Goal: Transaction & Acquisition: Purchase product/service

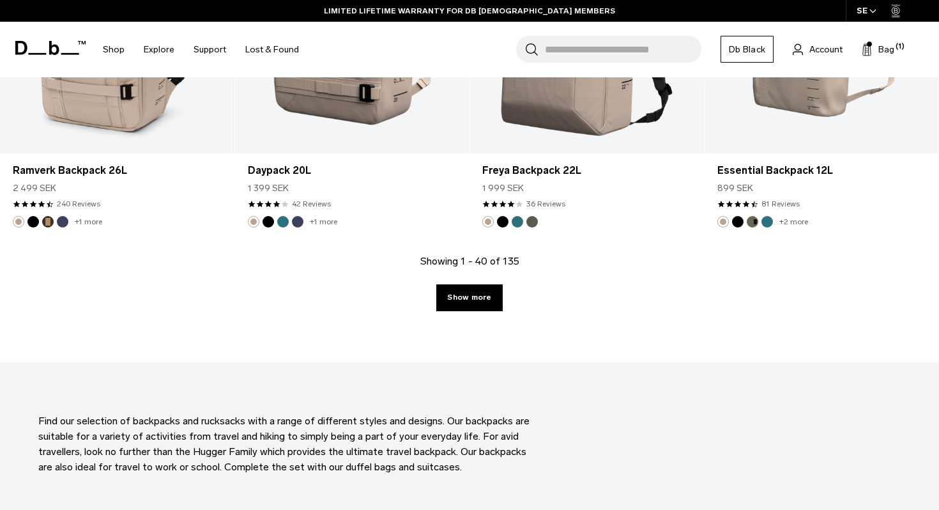
scroll to position [3620, 0]
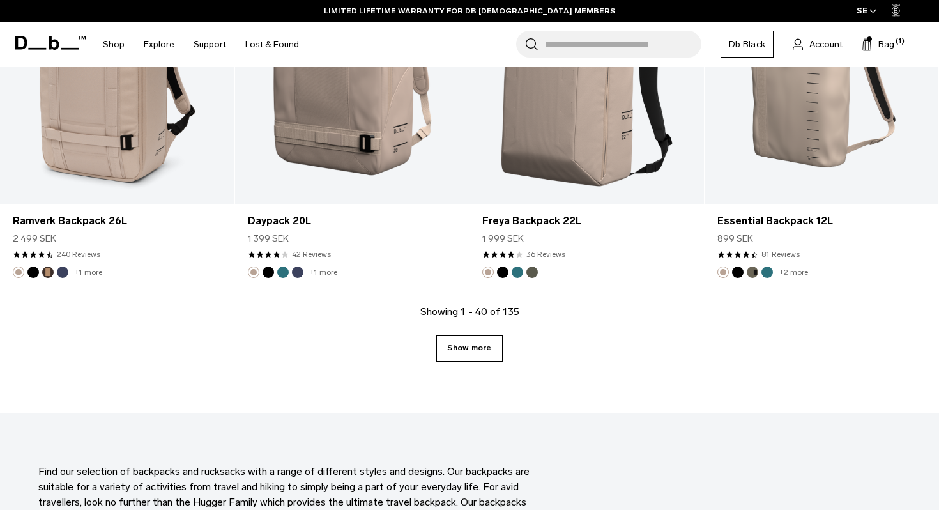
click at [477, 354] on link "Show more" at bounding box center [469, 348] width 66 height 27
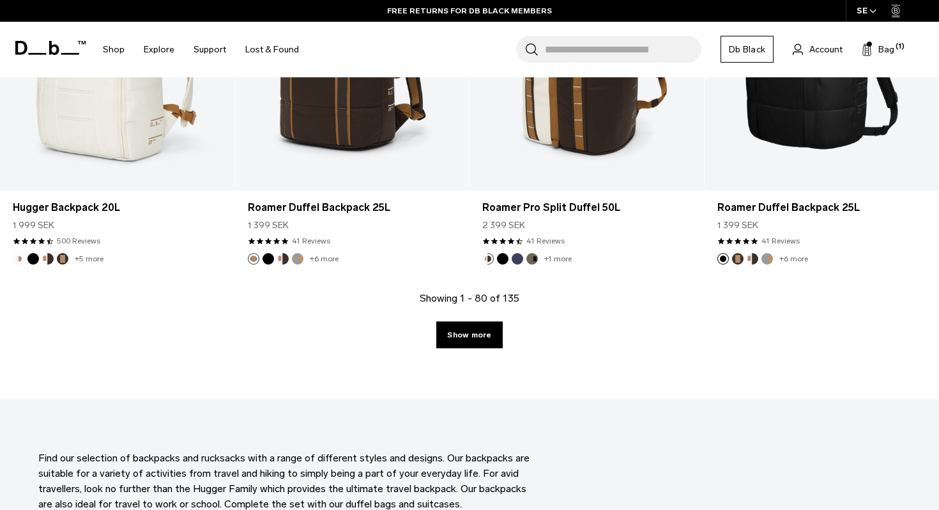
scroll to position [7245, 0]
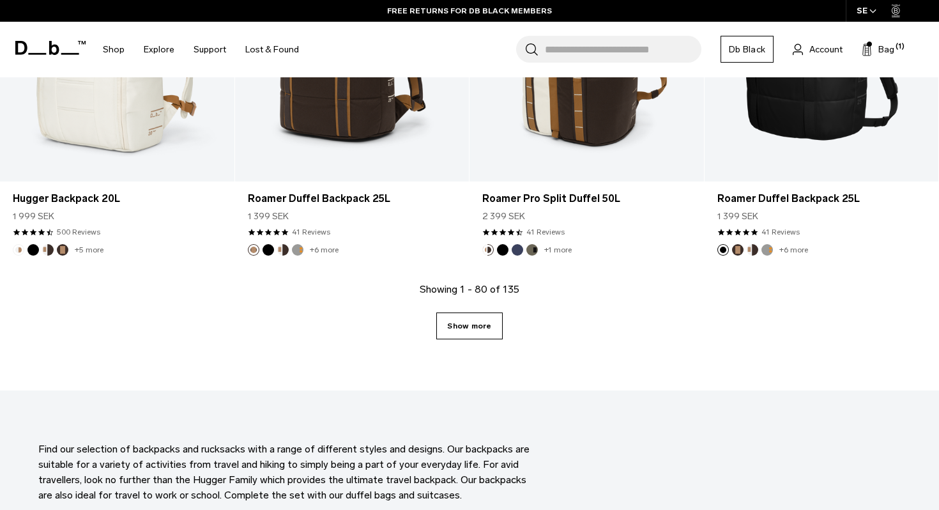
click at [472, 331] on link "Show more" at bounding box center [469, 325] width 66 height 27
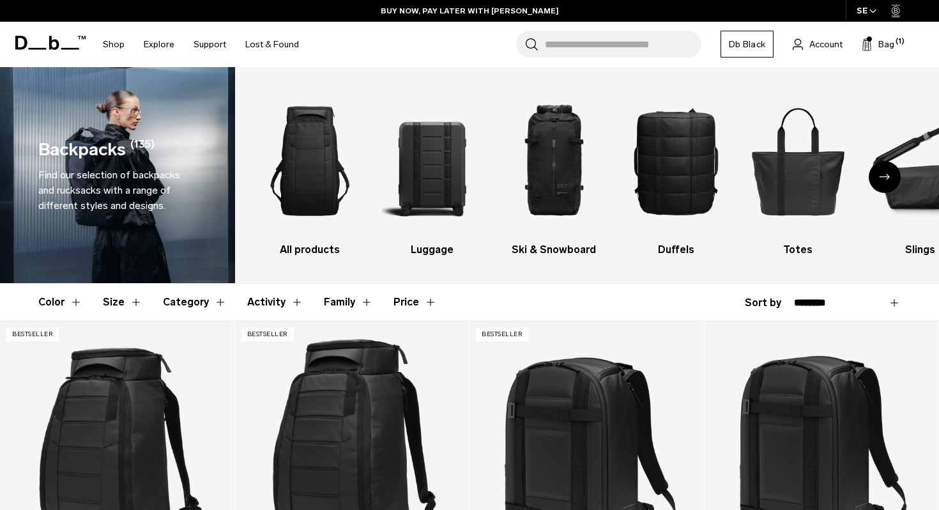
click at [886, 178] on icon "Next slide" at bounding box center [884, 177] width 10 height 6
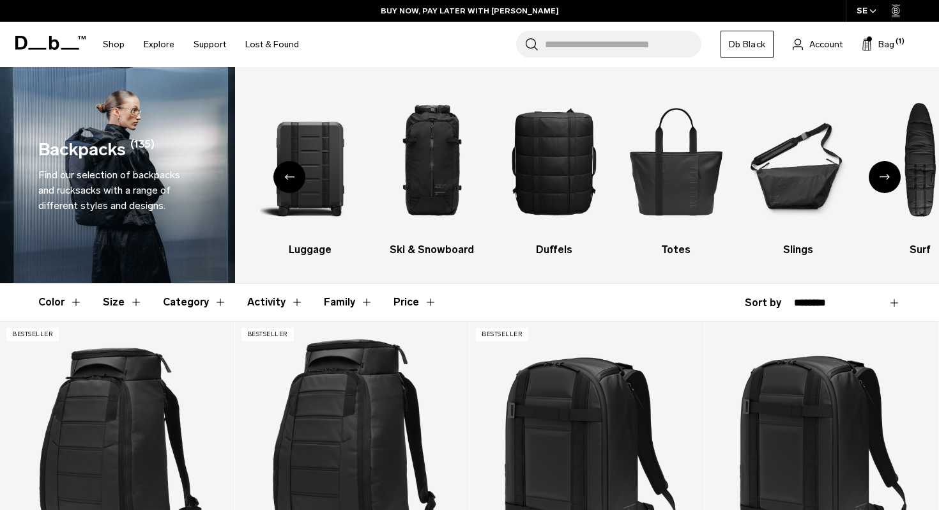
click at [882, 181] on div "Next slide" at bounding box center [884, 177] width 32 height 32
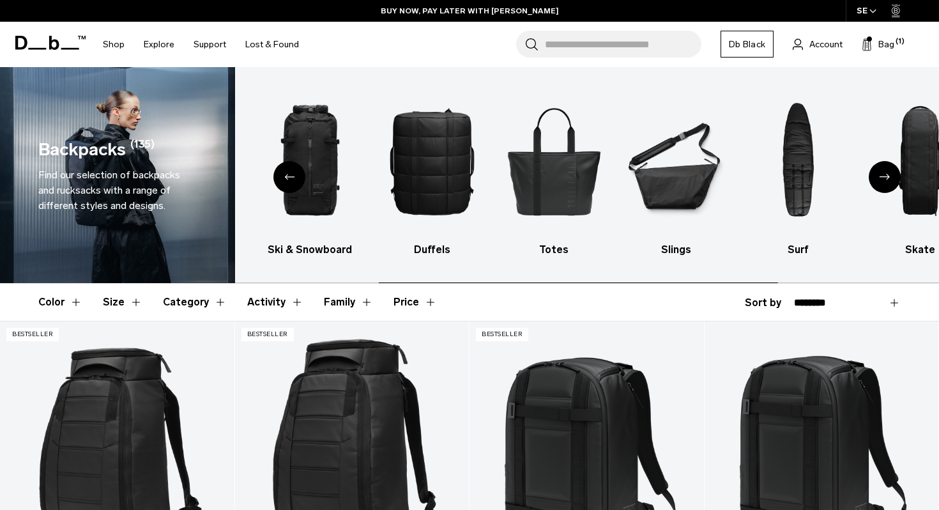
click at [882, 181] on div "Next slide" at bounding box center [884, 177] width 32 height 32
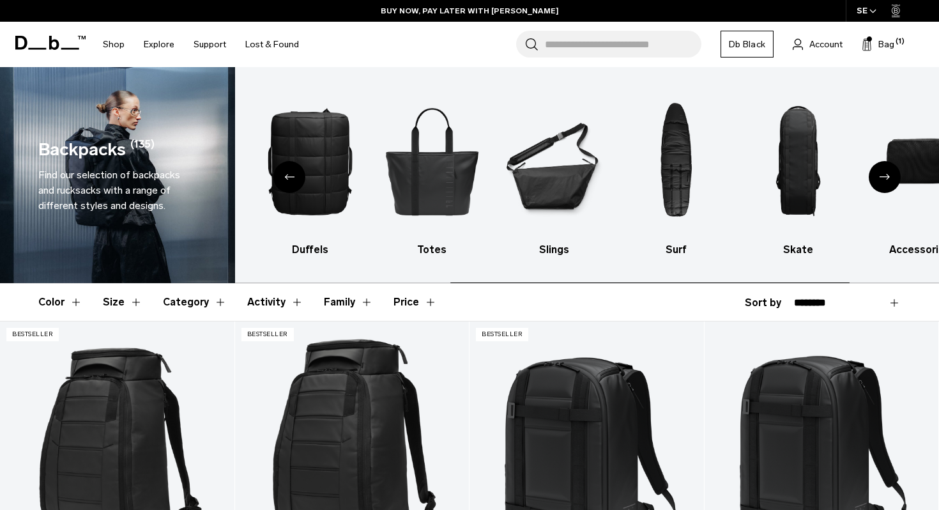
click at [882, 181] on div "Next slide" at bounding box center [884, 177] width 32 height 32
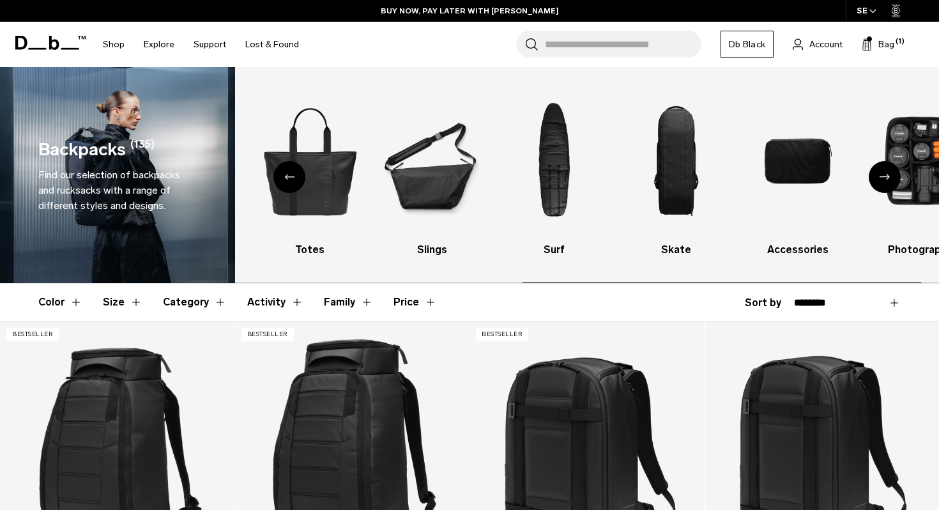
click at [882, 181] on div "Next slide" at bounding box center [884, 177] width 32 height 32
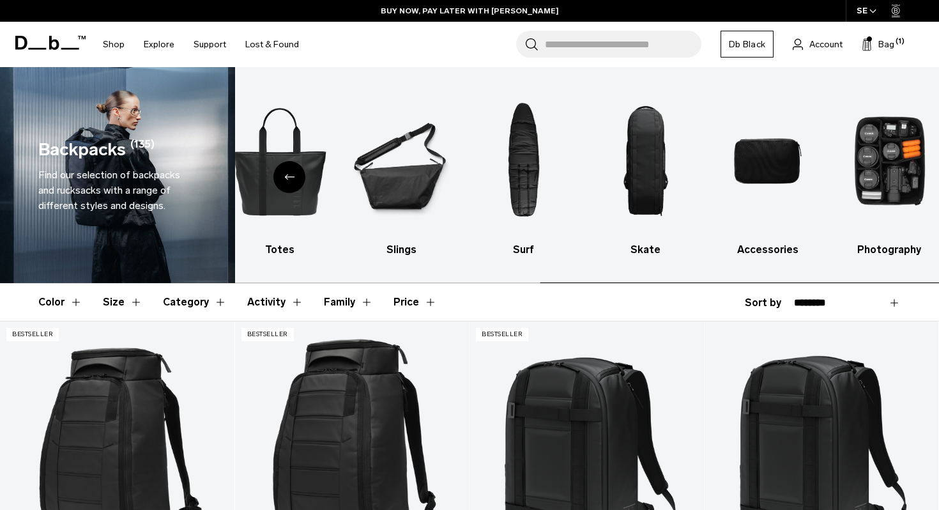
click at [882, 181] on img "10 / 10" at bounding box center [890, 160] width 100 height 149
click at [291, 186] on div "Previous slide" at bounding box center [289, 177] width 32 height 32
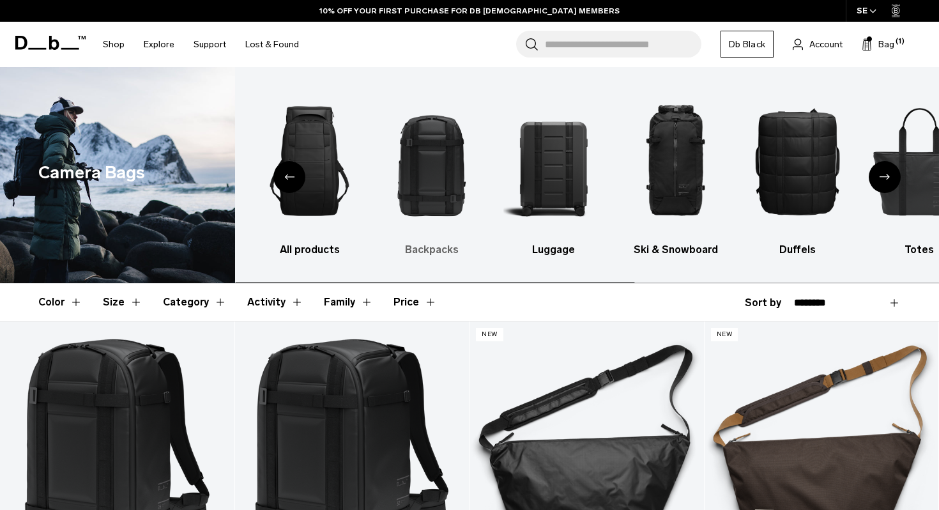
click at [435, 166] on img "2 / 10" at bounding box center [432, 160] width 100 height 149
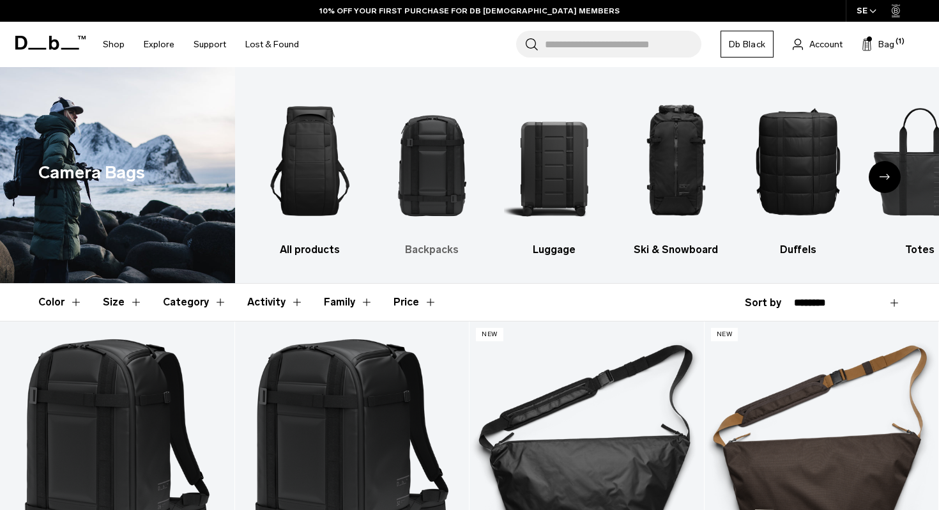
click at [444, 190] on img "2 / 10" at bounding box center [432, 160] width 100 height 149
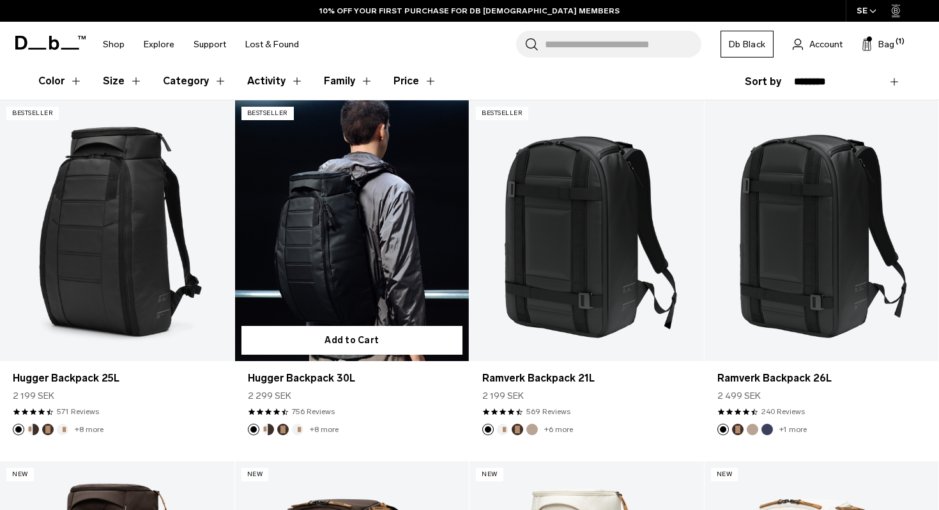
scroll to position [224, 0]
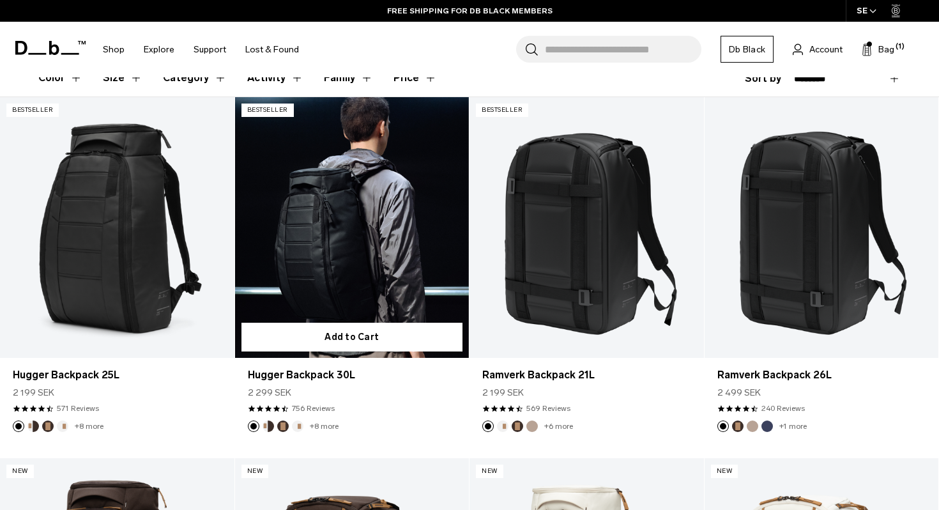
click at [356, 232] on link "Hugger Backpack 30L" at bounding box center [352, 227] width 234 height 260
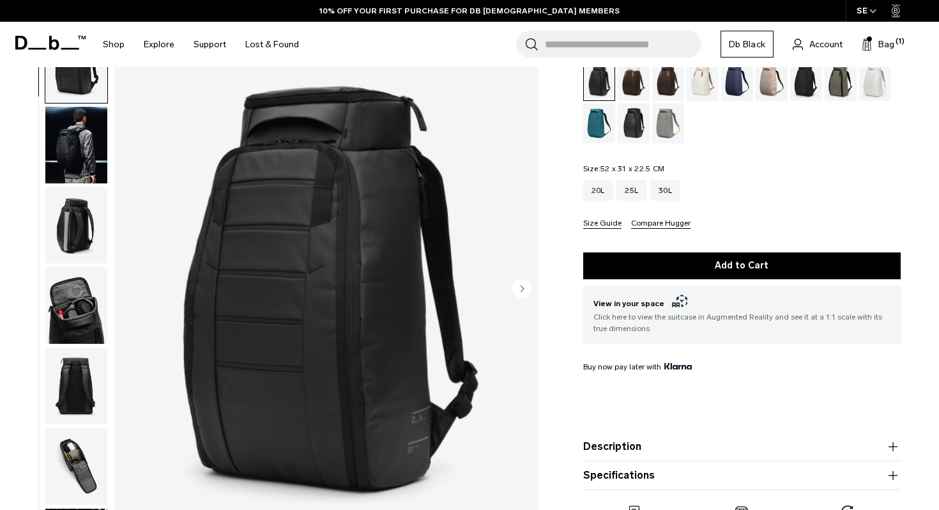
click at [85, 131] on img "button" at bounding box center [76, 145] width 62 height 77
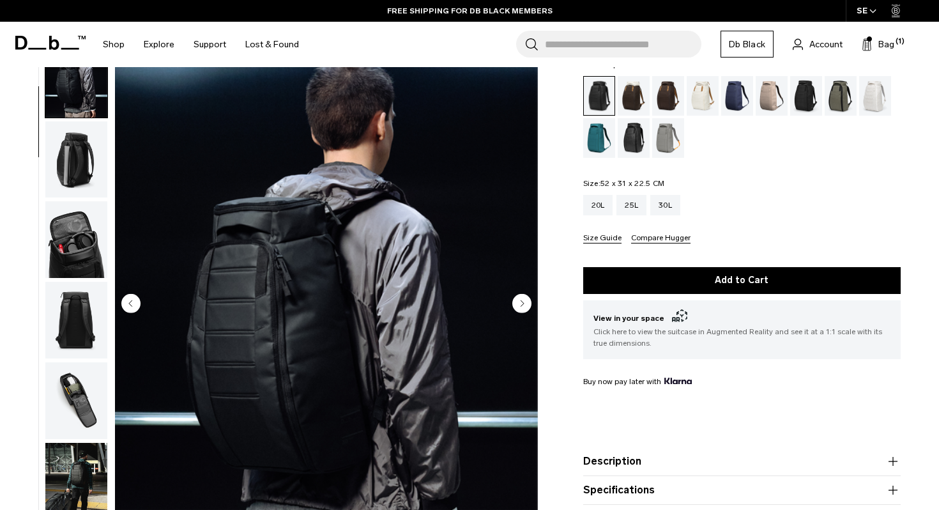
scroll to position [80, 0]
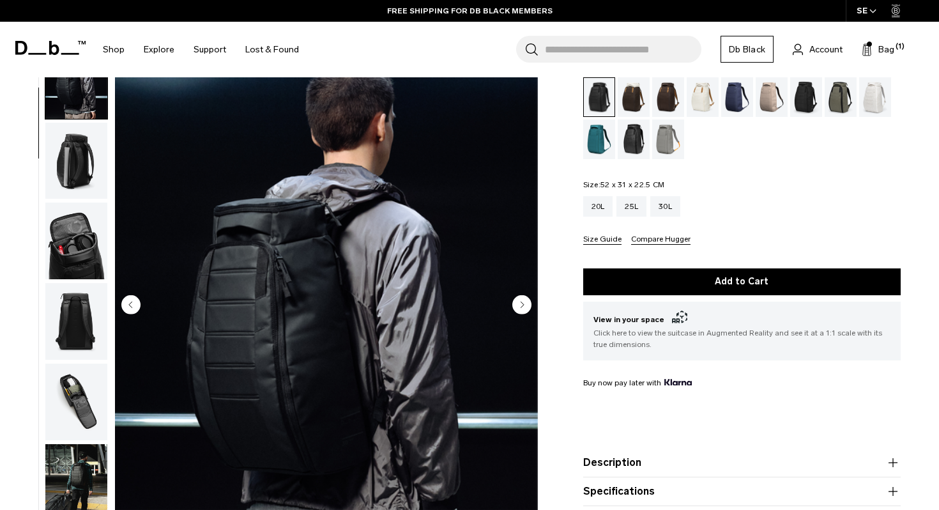
click at [522, 303] on icon "Next slide" at bounding box center [521, 304] width 3 height 6
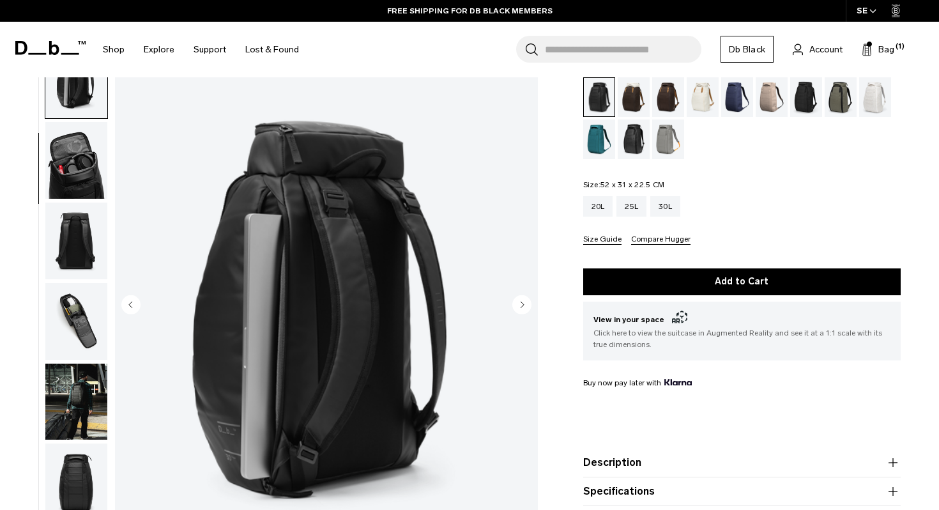
click at [522, 303] on icon "Next slide" at bounding box center [521, 304] width 3 height 6
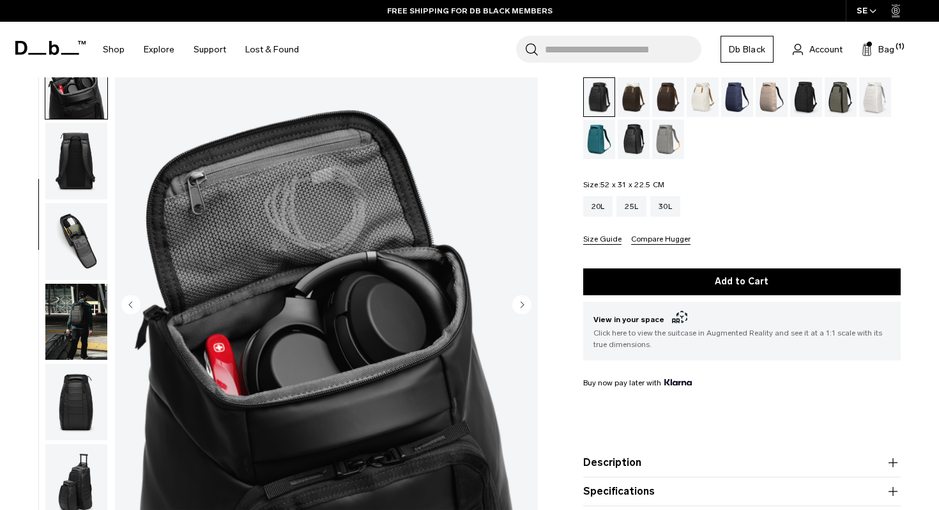
click at [522, 303] on icon "Next slide" at bounding box center [521, 304] width 3 height 6
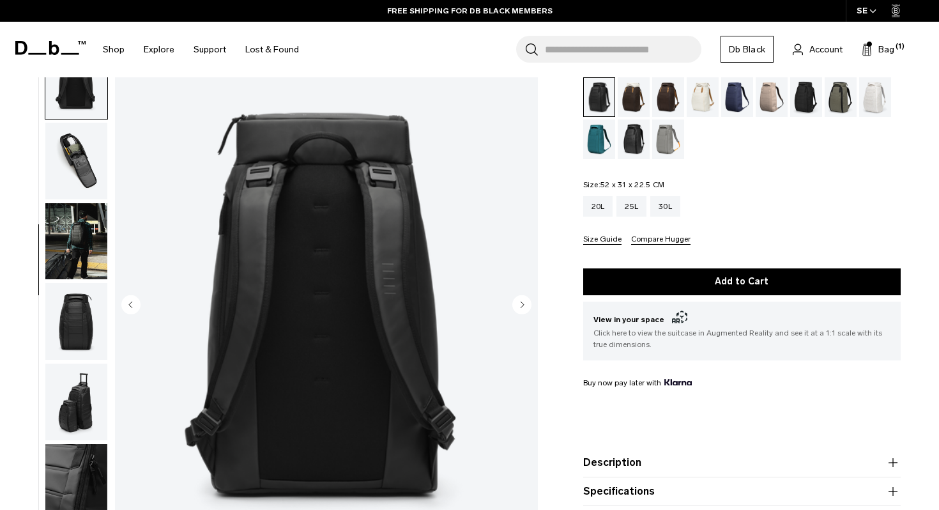
click at [522, 303] on icon "Next slide" at bounding box center [521, 304] width 3 height 6
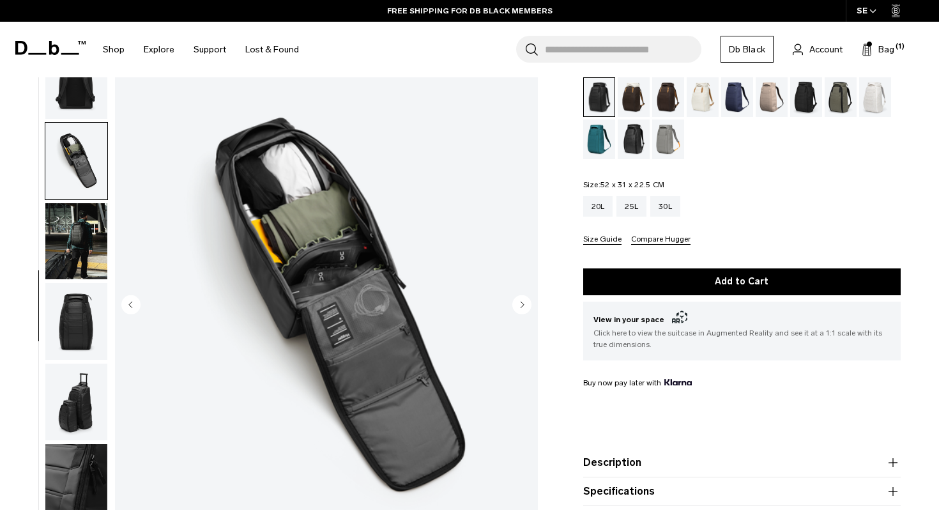
scroll to position [352, 0]
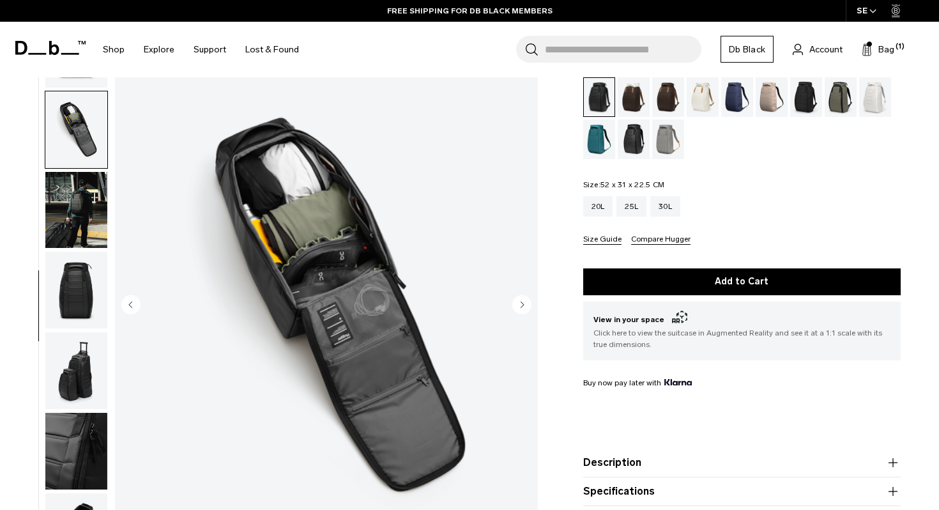
click at [522, 303] on icon "Next slide" at bounding box center [521, 304] width 3 height 6
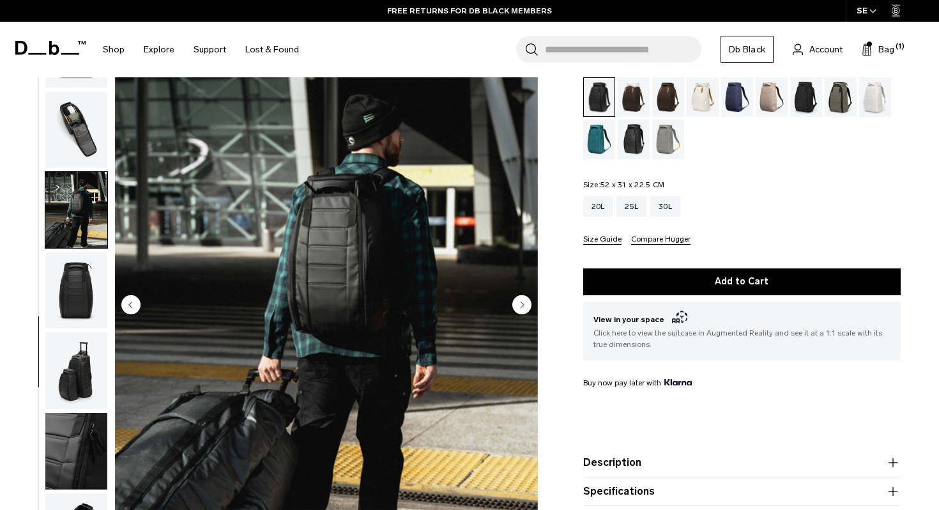
click at [522, 303] on icon "Next slide" at bounding box center [521, 304] width 3 height 6
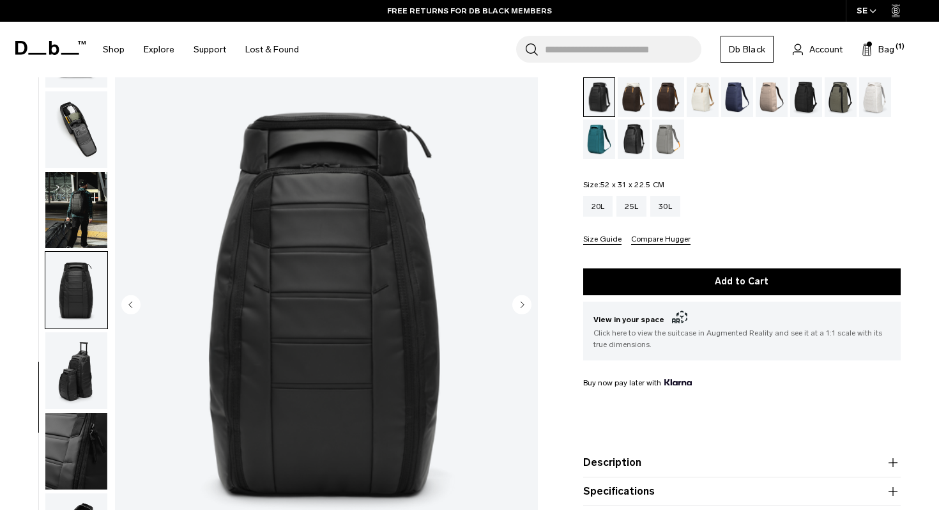
click at [522, 303] on icon "Next slide" at bounding box center [521, 304] width 3 height 6
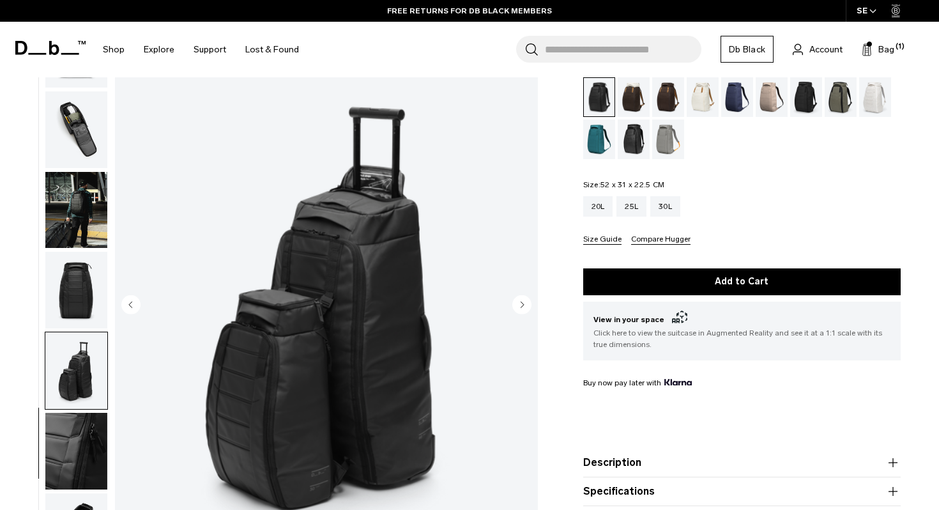
click at [522, 303] on icon "Next slide" at bounding box center [521, 304] width 3 height 6
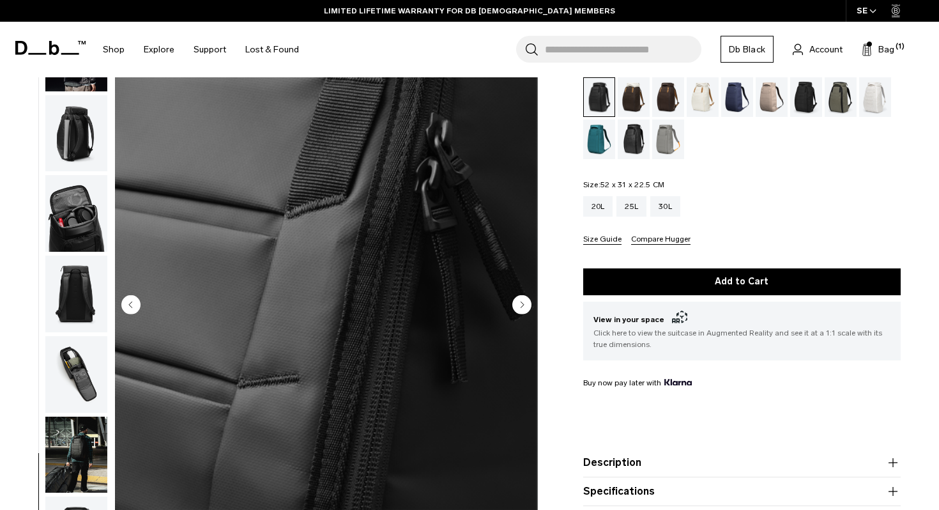
scroll to position [0, 0]
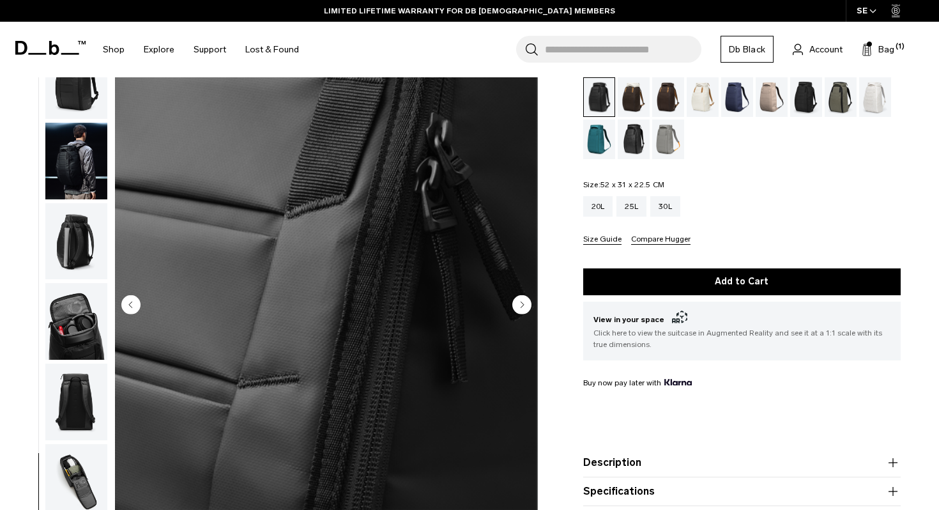
click at [128, 307] on circle "Previous slide" at bounding box center [130, 303] width 19 height 19
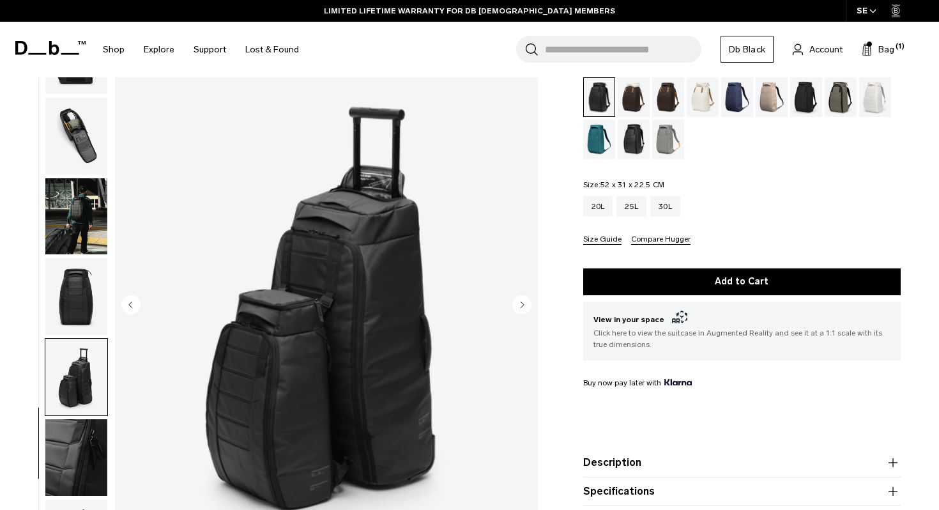
scroll to position [352, 0]
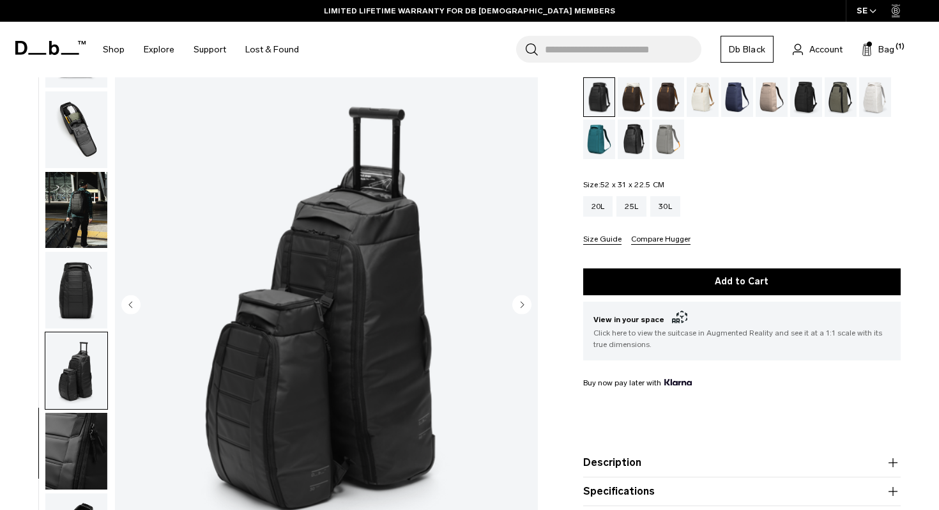
click at [127, 302] on circle "Previous slide" at bounding box center [130, 303] width 19 height 19
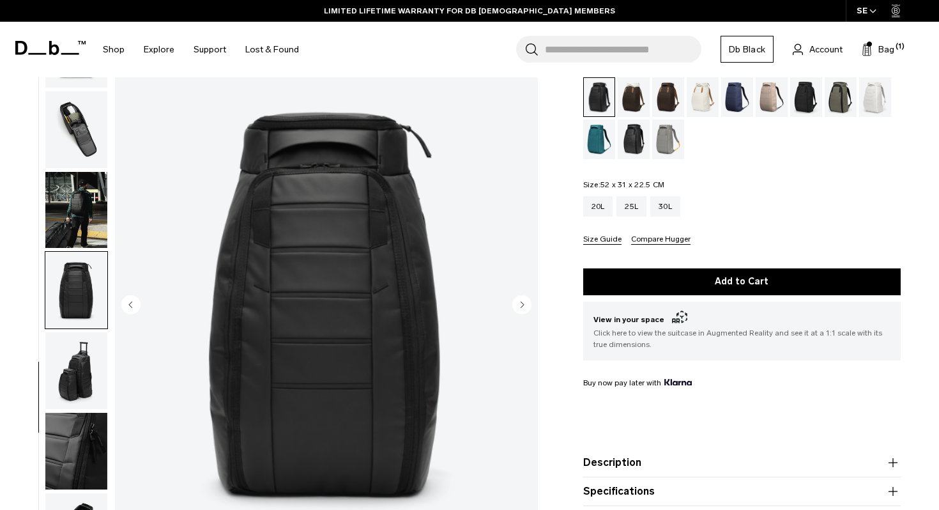
click at [127, 302] on circle "Previous slide" at bounding box center [130, 303] width 19 height 19
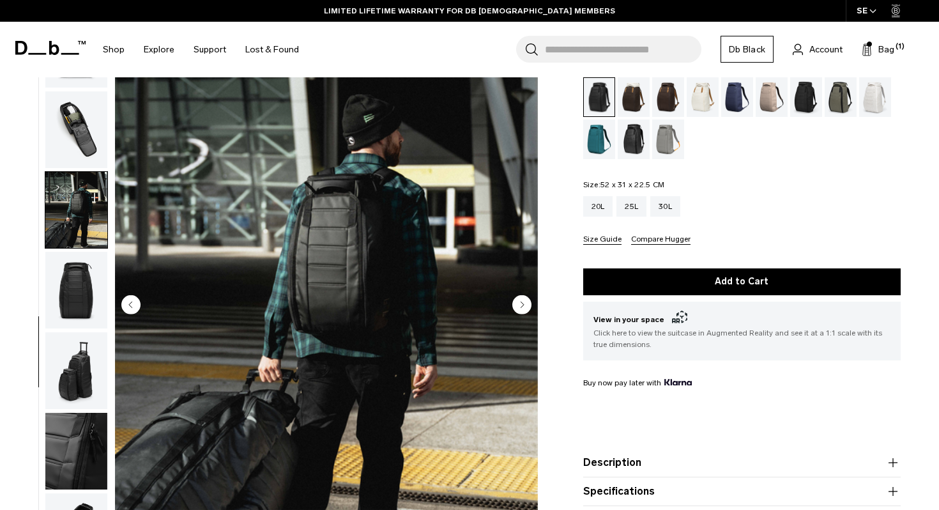
click at [127, 301] on circle "Previous slide" at bounding box center [130, 303] width 19 height 19
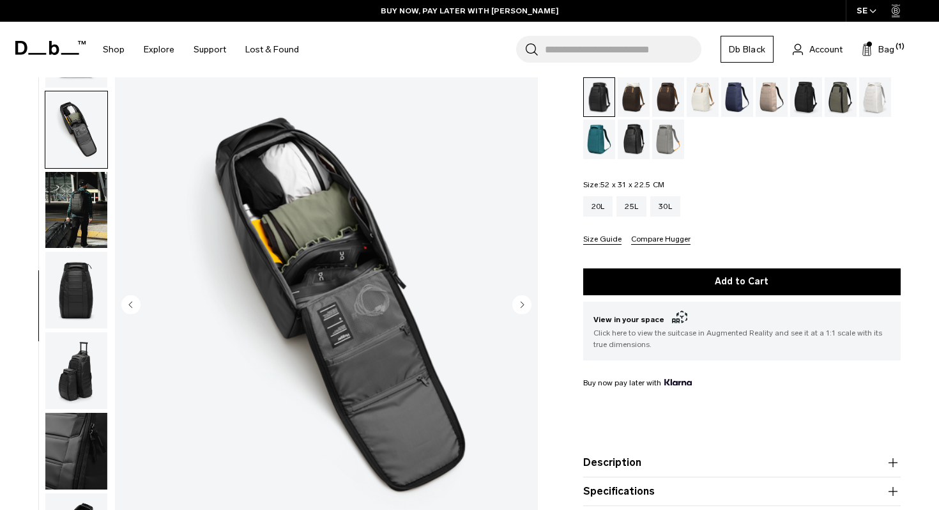
click at [127, 301] on circle "Previous slide" at bounding box center [130, 303] width 19 height 19
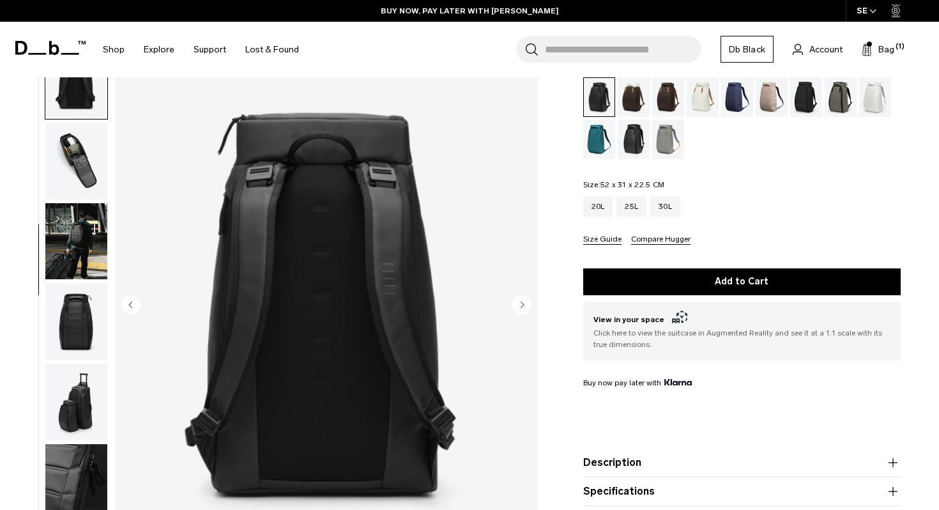
click at [127, 301] on circle "Previous slide" at bounding box center [130, 303] width 19 height 19
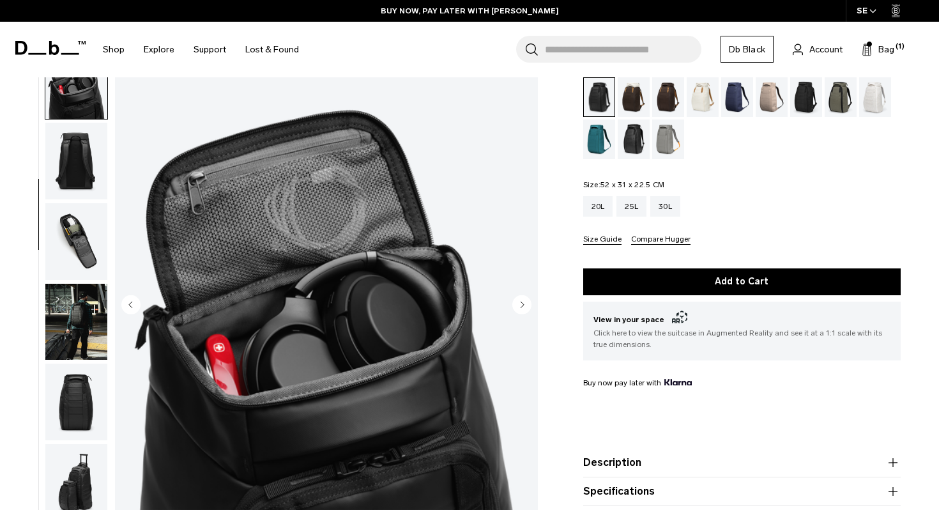
click at [127, 301] on circle "Previous slide" at bounding box center [130, 303] width 19 height 19
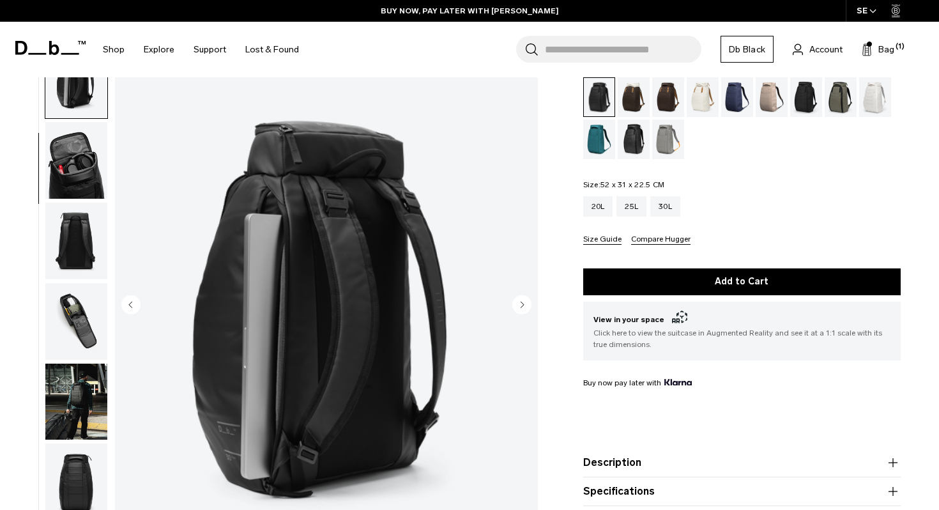
click at [127, 301] on circle "Previous slide" at bounding box center [130, 303] width 19 height 19
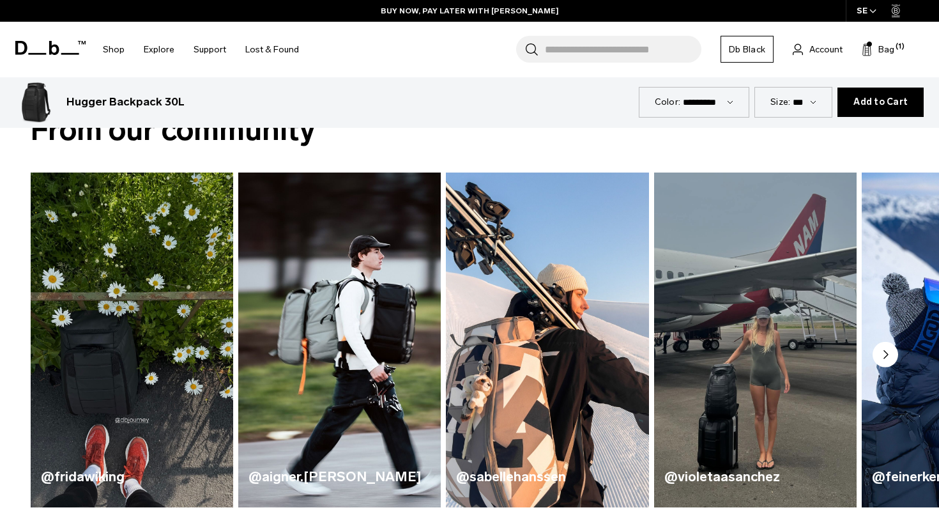
scroll to position [626, 0]
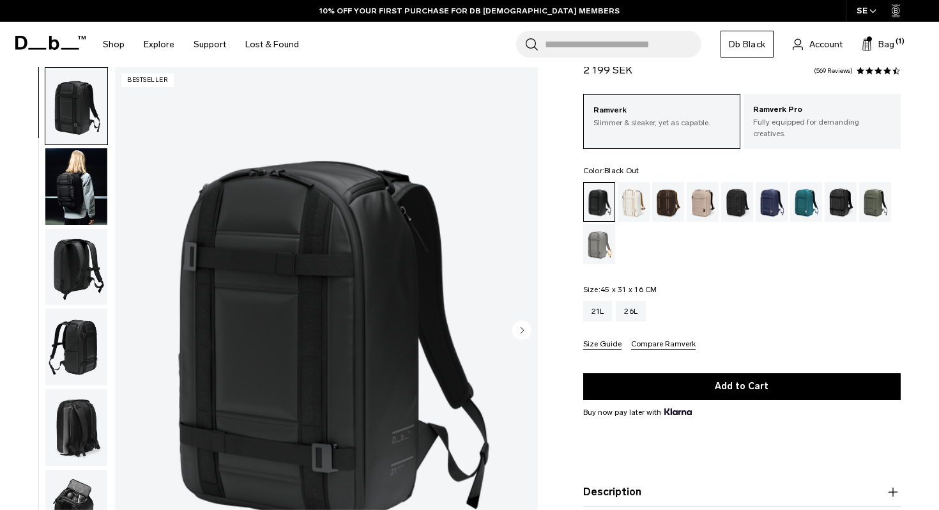
scroll to position [78, 0]
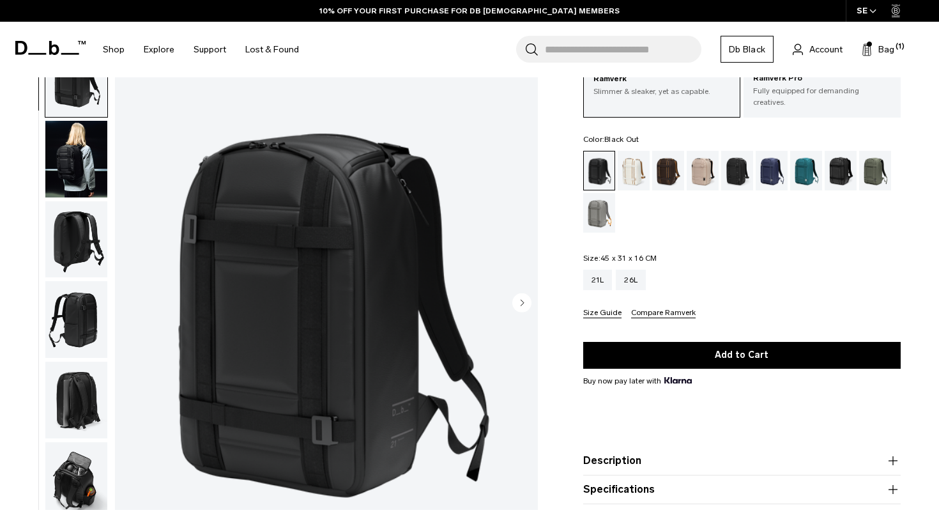
click at [87, 162] on img "button" at bounding box center [76, 158] width 62 height 77
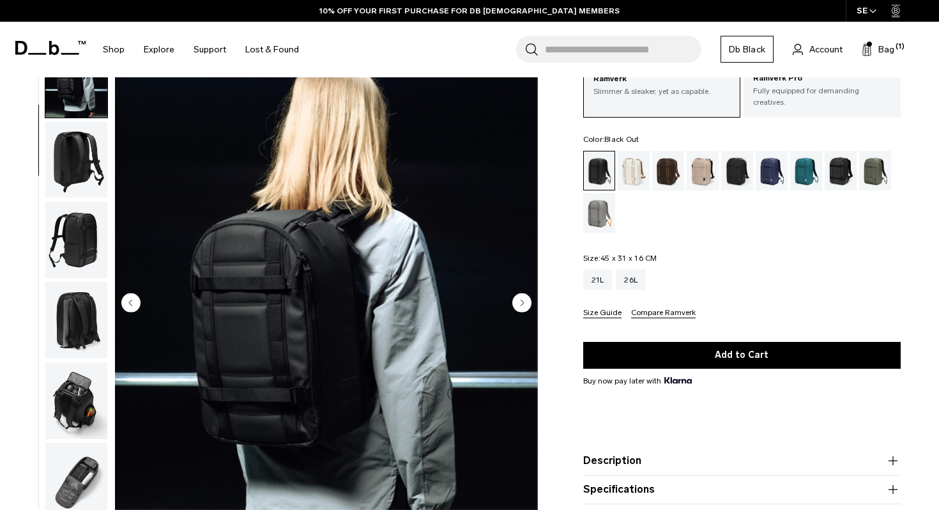
scroll to position [80, 0]
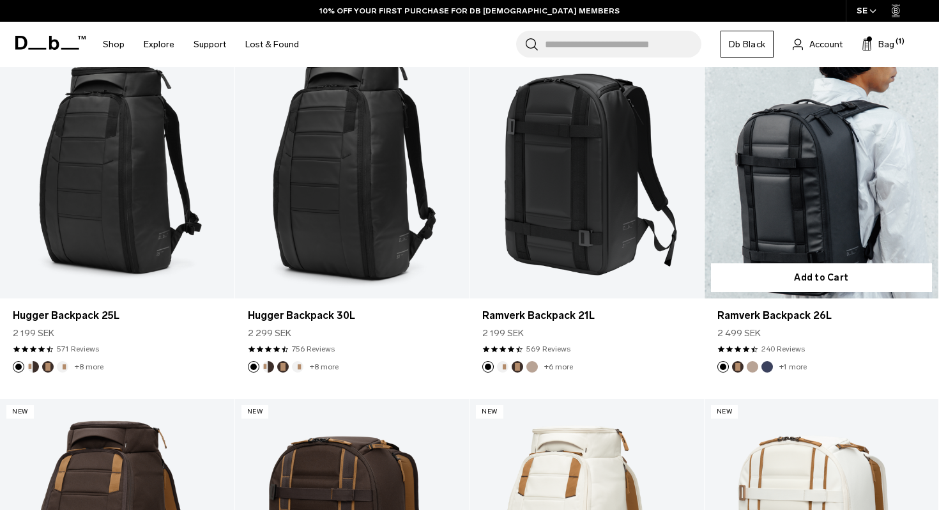
scroll to position [284, 0]
click at [775, 241] on link "Ramverk Backpack 26L" at bounding box center [821, 168] width 234 height 260
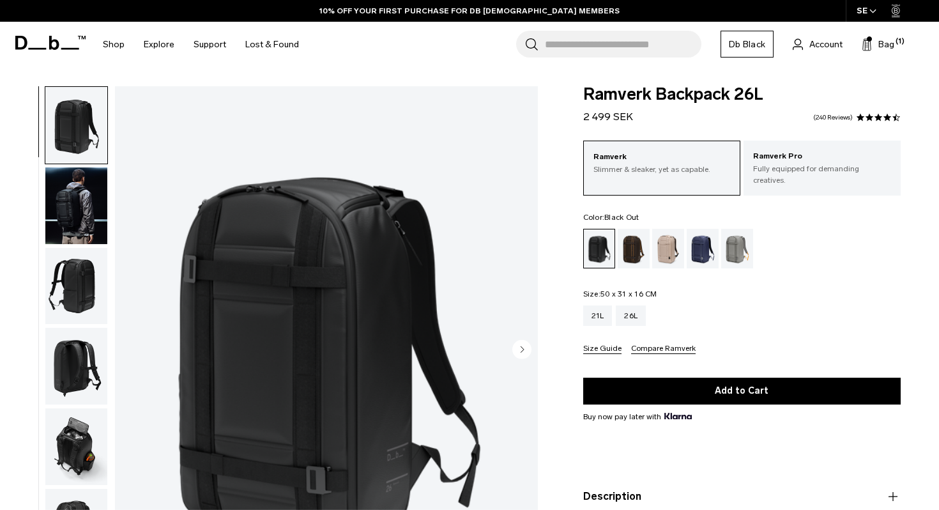
click at [70, 230] on img "button" at bounding box center [76, 205] width 62 height 77
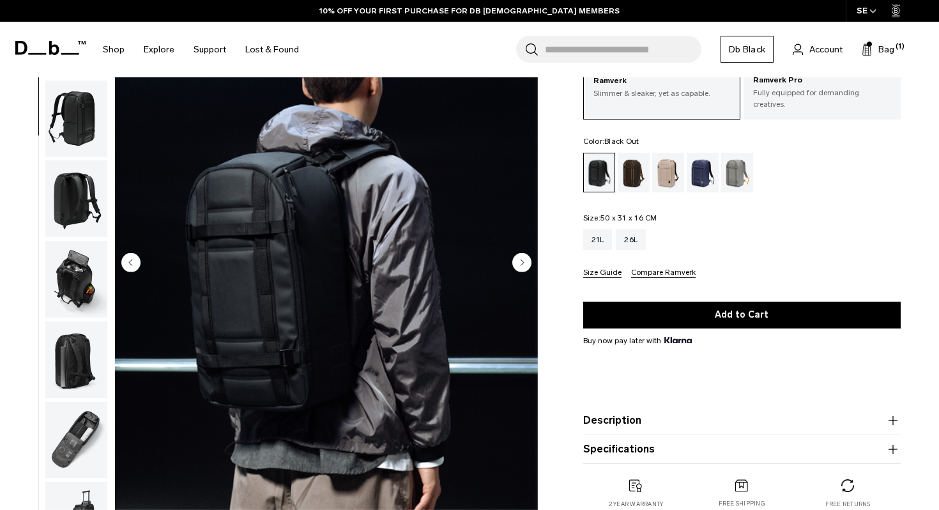
scroll to position [112, 0]
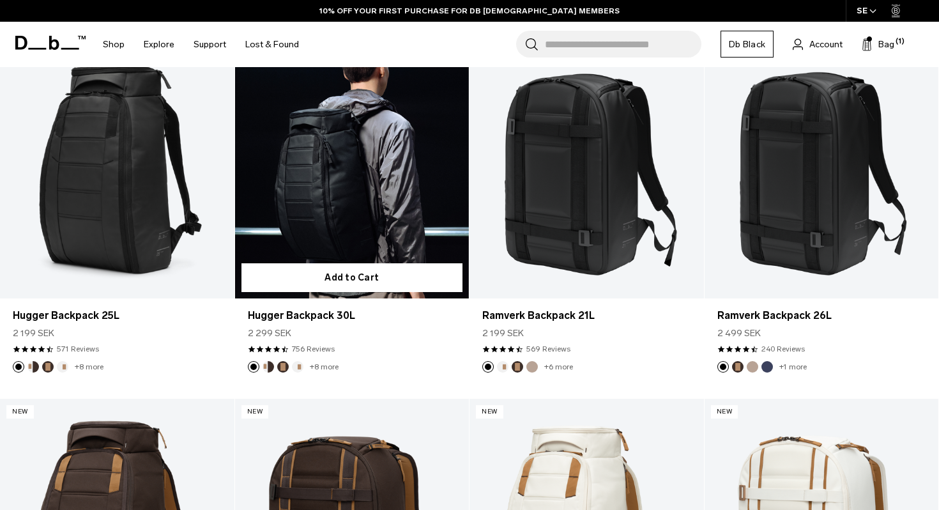
click at [356, 184] on link "Hugger Backpack 30L" at bounding box center [352, 168] width 234 height 260
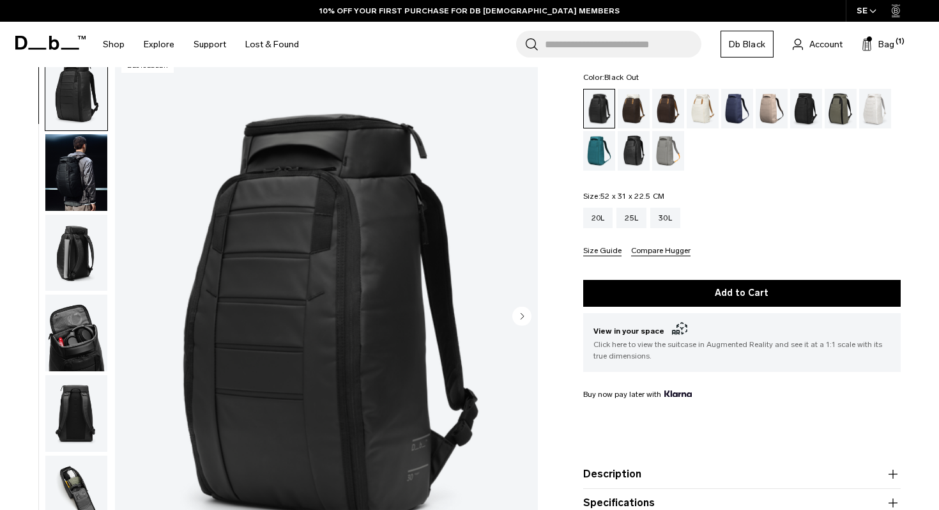
click at [76, 186] on img "button" at bounding box center [76, 172] width 62 height 77
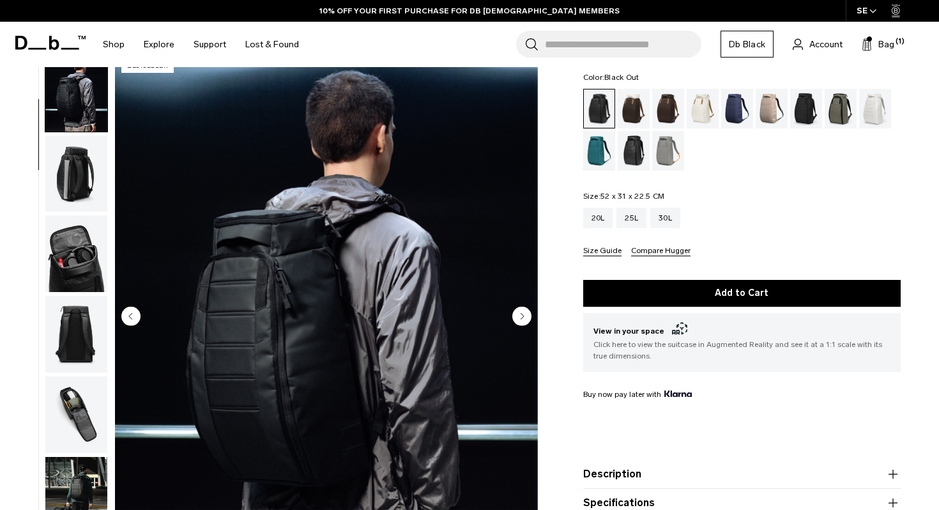
scroll to position [80, 0]
click at [520, 322] on circle "Next slide" at bounding box center [521, 315] width 19 height 19
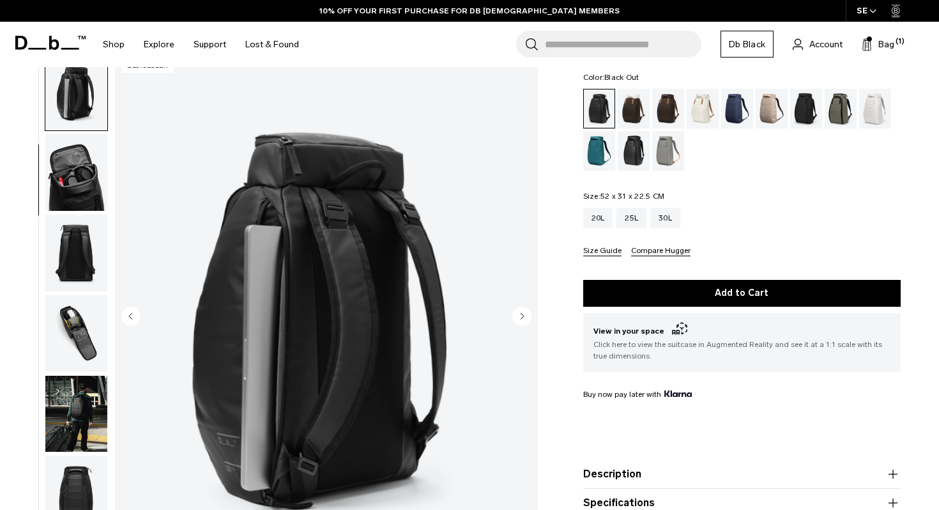
scroll to position [161, 0]
click at [519, 321] on circle "Next slide" at bounding box center [521, 315] width 19 height 19
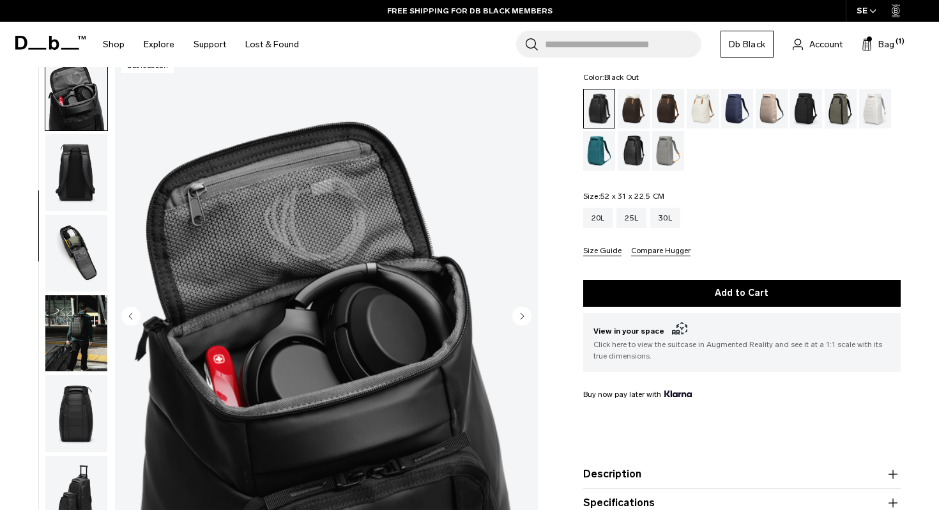
click at [519, 321] on circle "Next slide" at bounding box center [521, 315] width 19 height 19
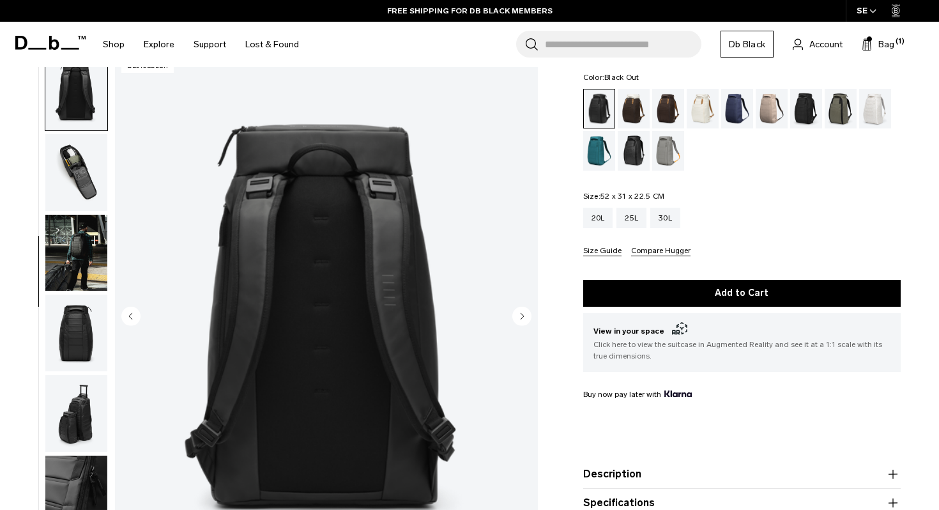
click at [519, 321] on circle "Next slide" at bounding box center [521, 315] width 19 height 19
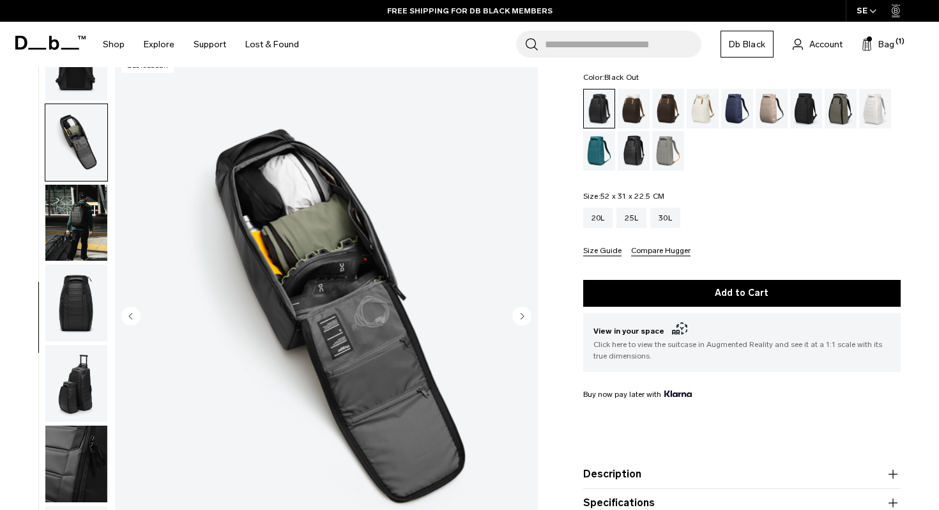
scroll to position [352, 0]
click at [519, 321] on circle "Next slide" at bounding box center [521, 315] width 19 height 19
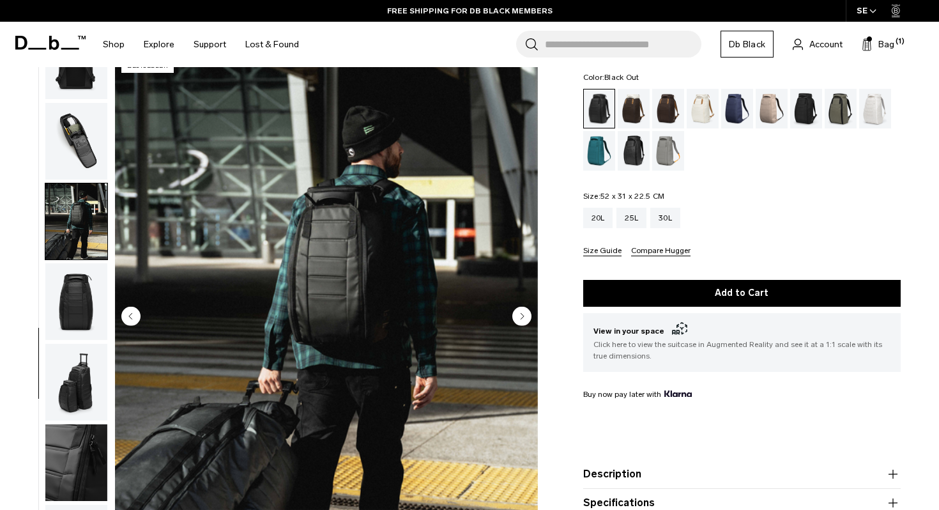
click at [519, 321] on circle "Next slide" at bounding box center [521, 315] width 19 height 19
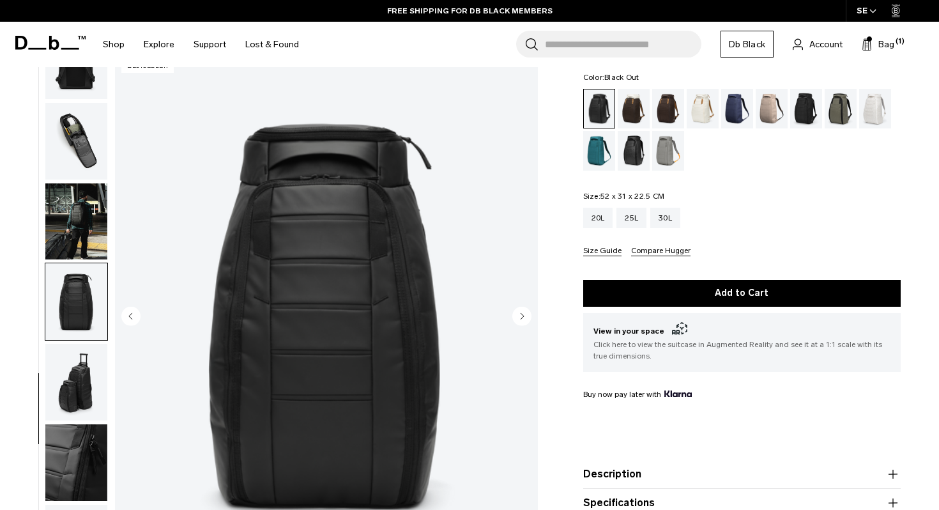
click at [519, 321] on circle "Next slide" at bounding box center [521, 315] width 19 height 19
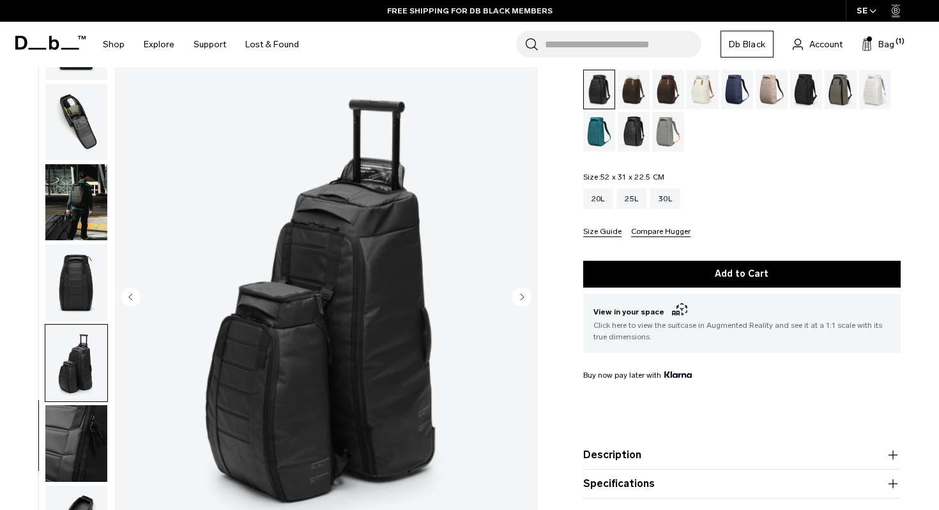
scroll to position [89, 0]
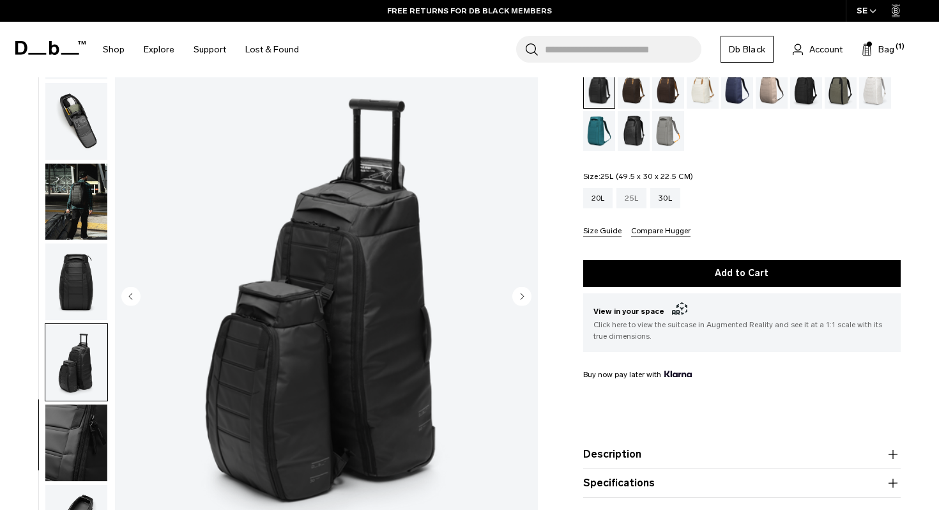
click at [633, 206] on div "25L" at bounding box center [631, 198] width 30 height 20
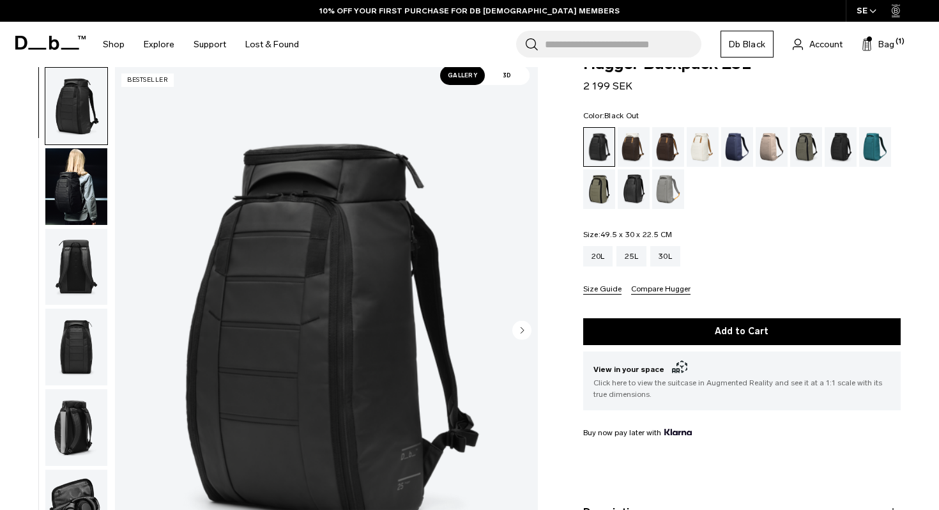
click at [90, 215] on img "button" at bounding box center [76, 186] width 62 height 77
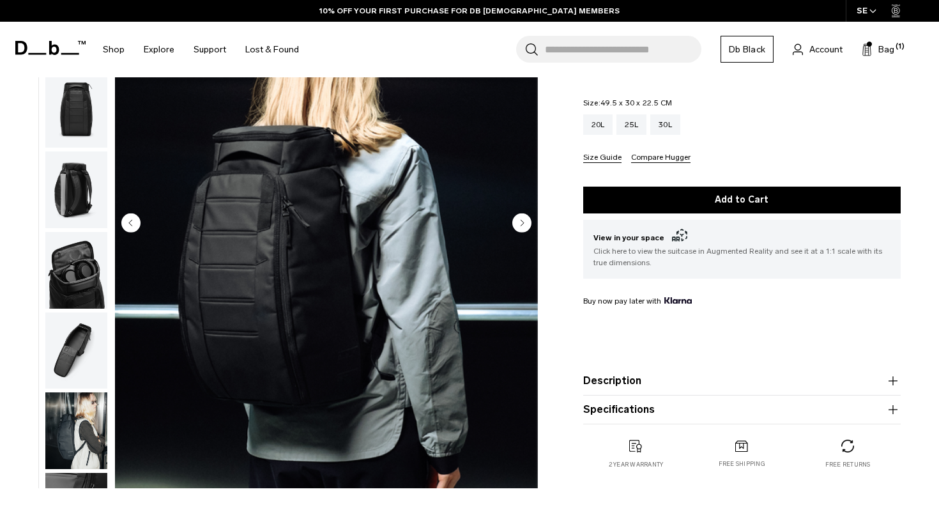
scroll to position [163, 0]
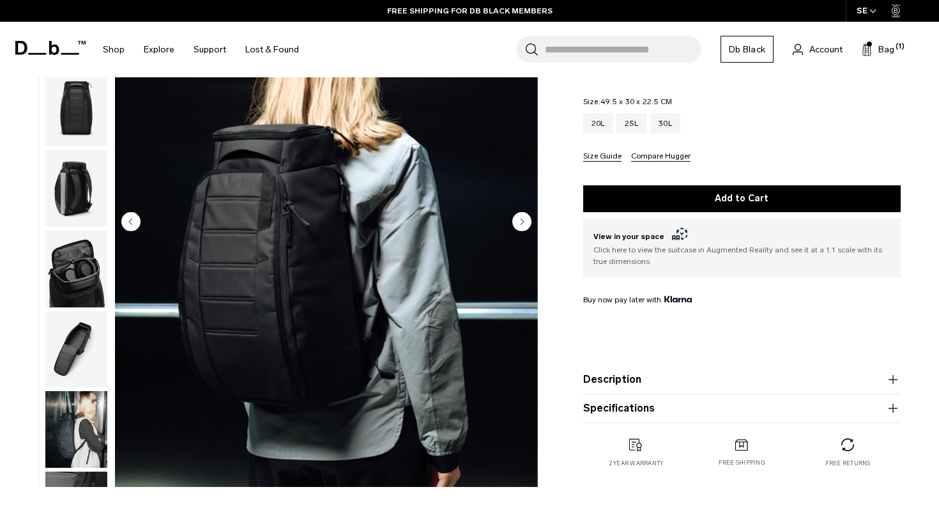
click at [61, 420] on img "button" at bounding box center [76, 429] width 62 height 77
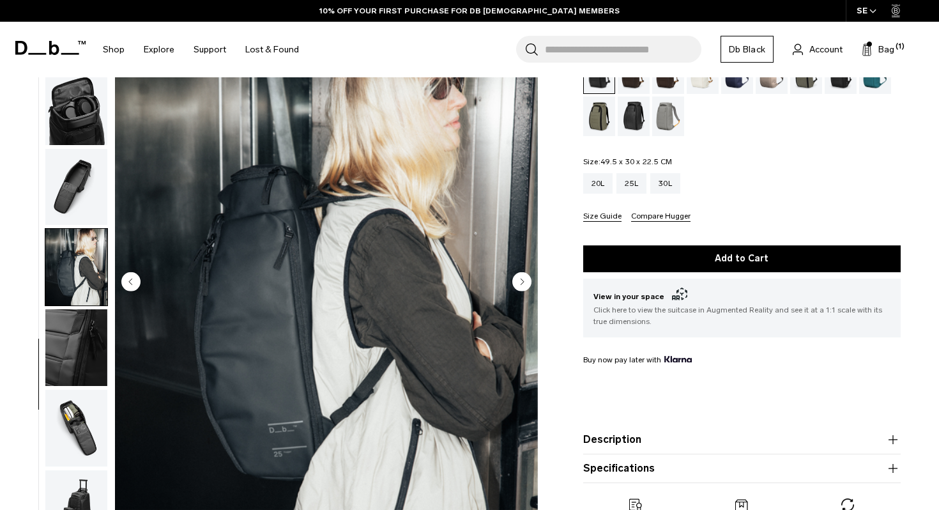
scroll to position [106, 0]
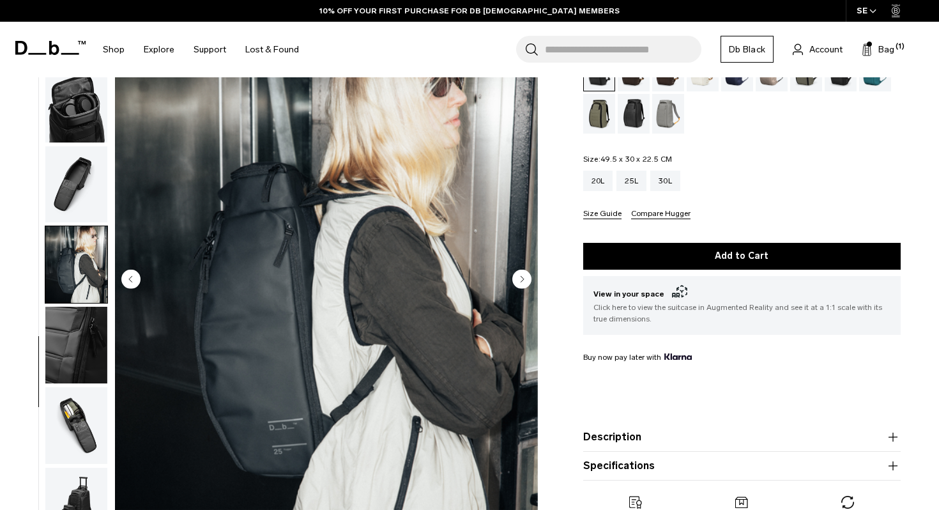
click at [520, 283] on circle "Next slide" at bounding box center [521, 278] width 19 height 19
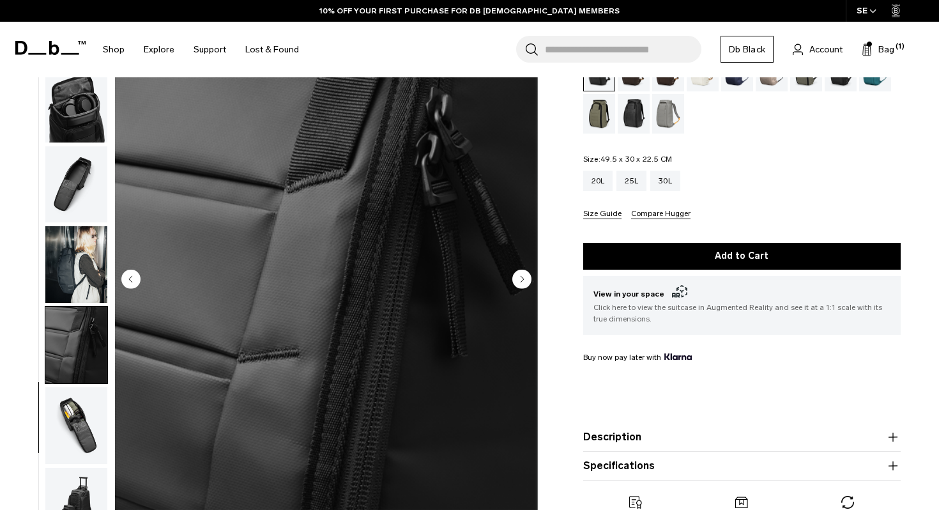
click at [520, 283] on circle "Next slide" at bounding box center [521, 278] width 19 height 19
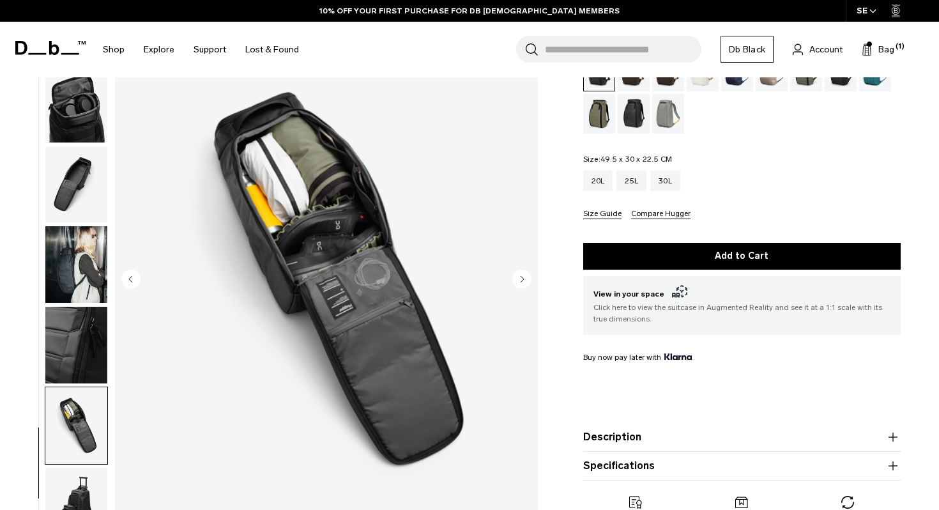
click at [520, 283] on circle "Next slide" at bounding box center [521, 278] width 19 height 19
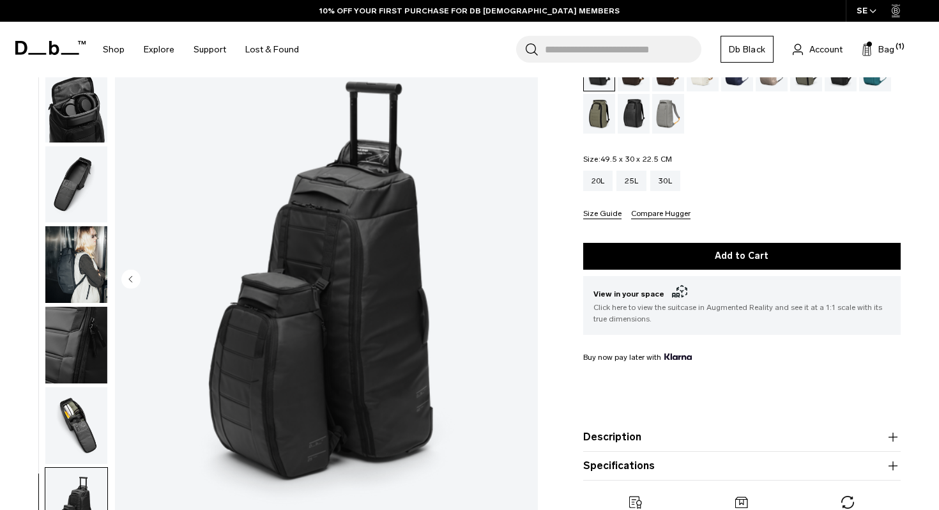
click at [520, 283] on img "11 / 11" at bounding box center [326, 280] width 423 height 528
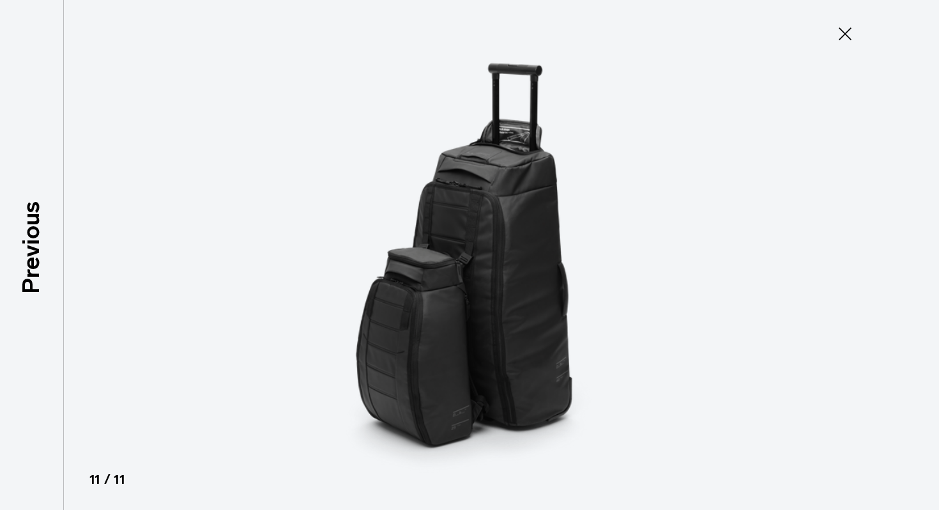
click at [520, 283] on img at bounding box center [469, 255] width 575 height 510
click at [849, 36] on icon at bounding box center [845, 34] width 20 height 20
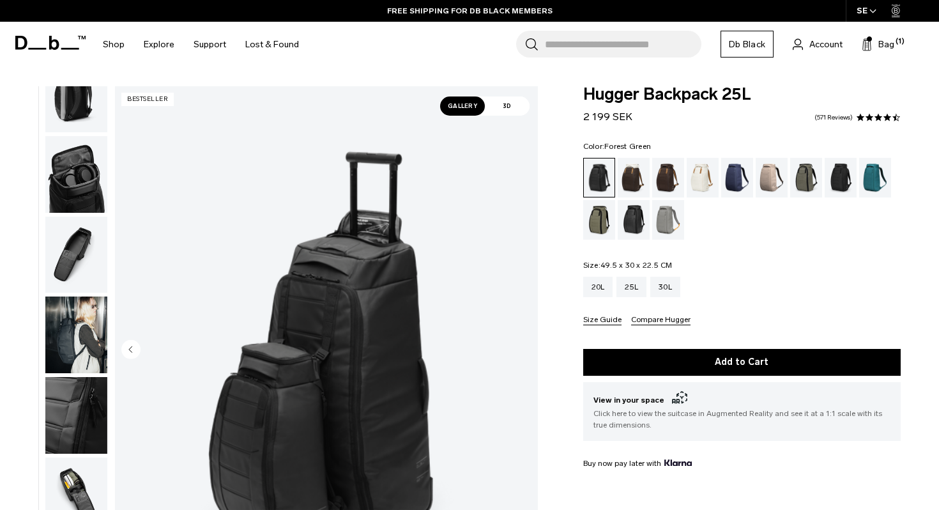
scroll to position [117, 0]
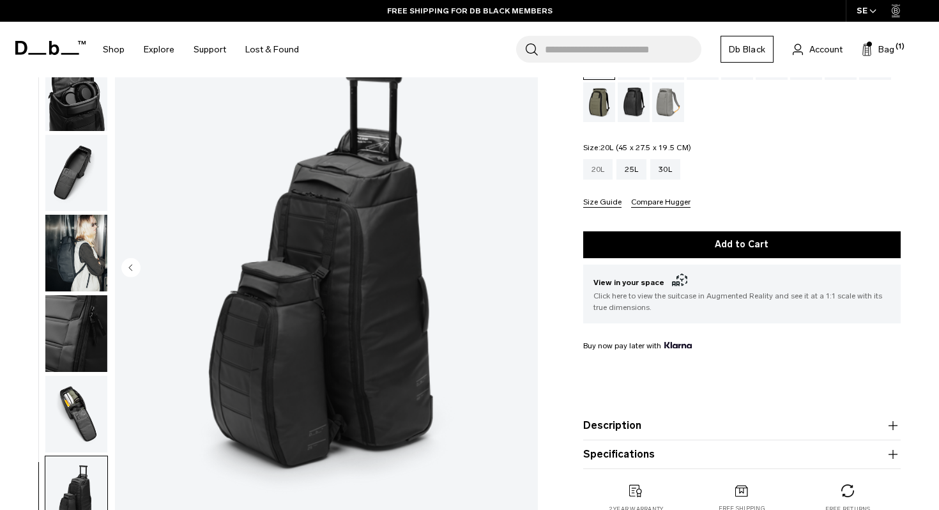
click at [596, 167] on div "20L" at bounding box center [598, 169] width 30 height 20
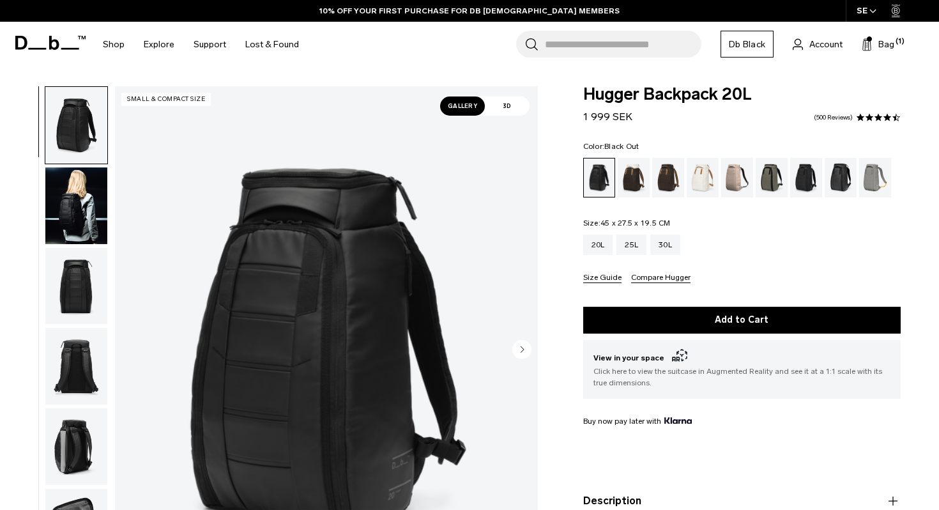
click at [91, 209] on img "button" at bounding box center [76, 205] width 62 height 77
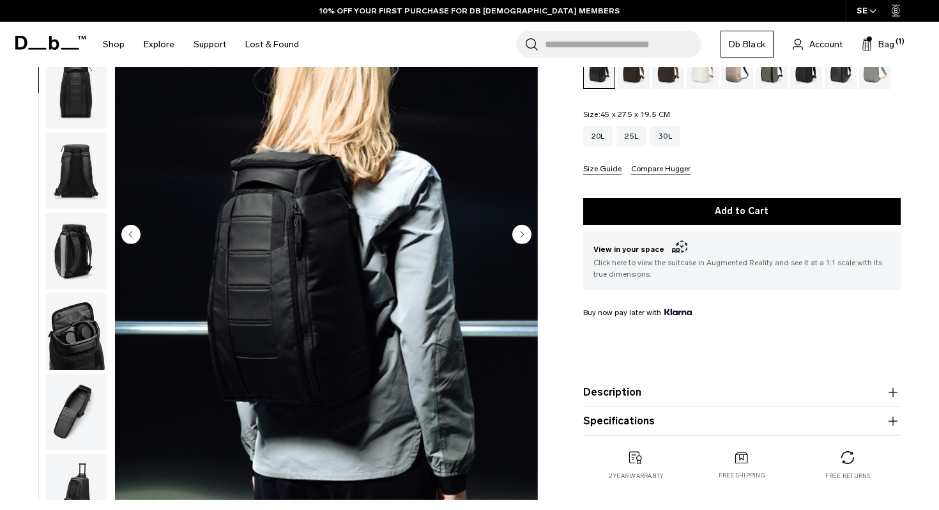
scroll to position [111, 0]
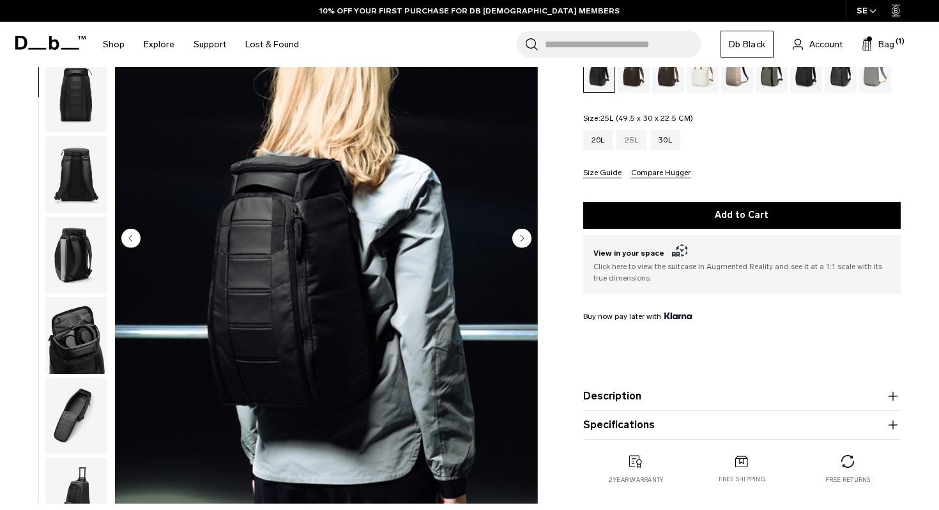
click at [636, 146] on div "25L" at bounding box center [631, 140] width 30 height 20
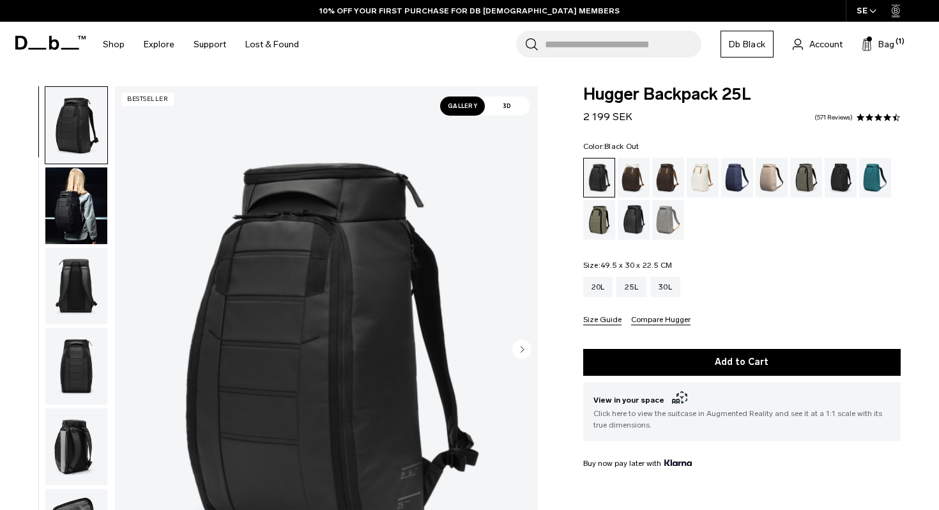
click at [77, 224] on img "button" at bounding box center [76, 205] width 62 height 77
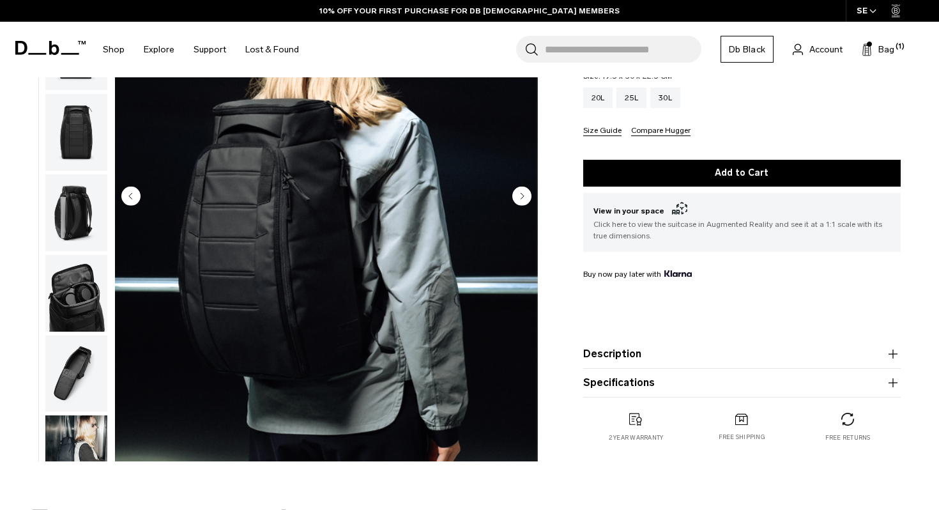
scroll to position [93, 0]
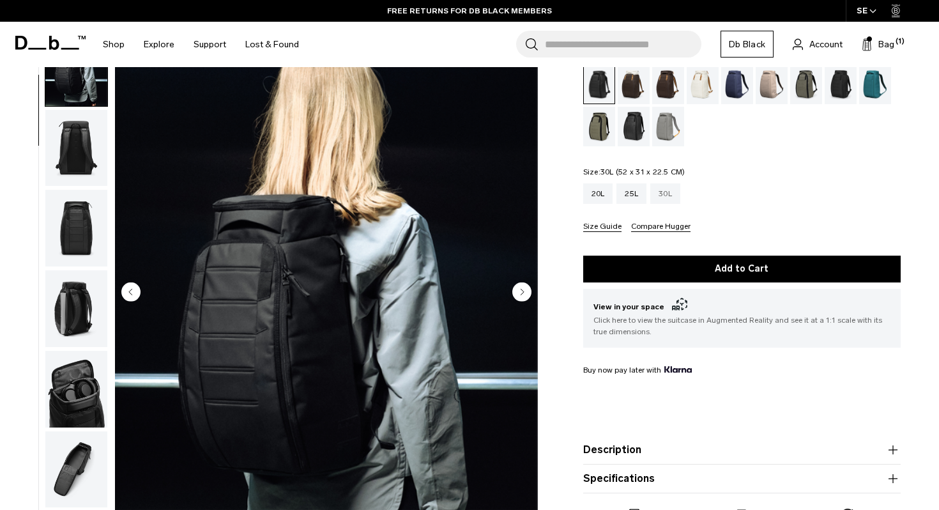
click at [671, 193] on div "30L" at bounding box center [665, 193] width 30 height 20
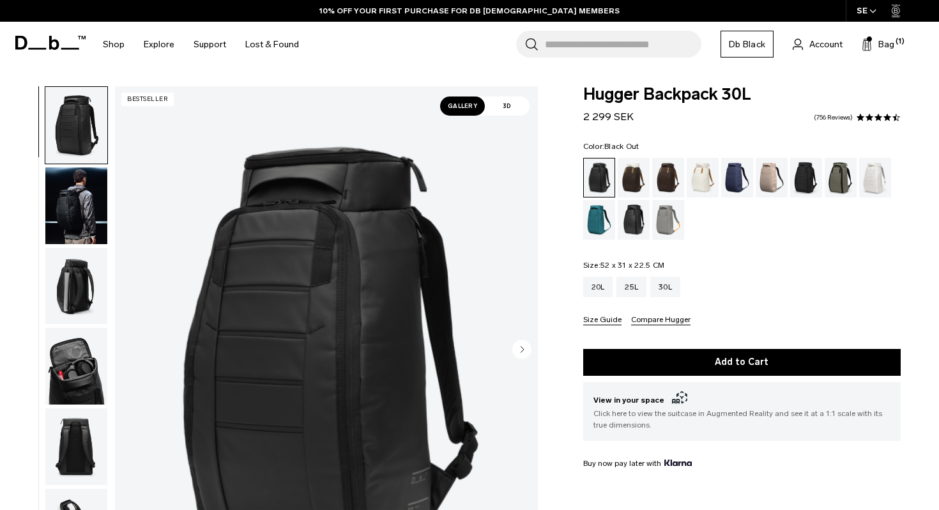
click at [66, 208] on img "button" at bounding box center [76, 205] width 62 height 77
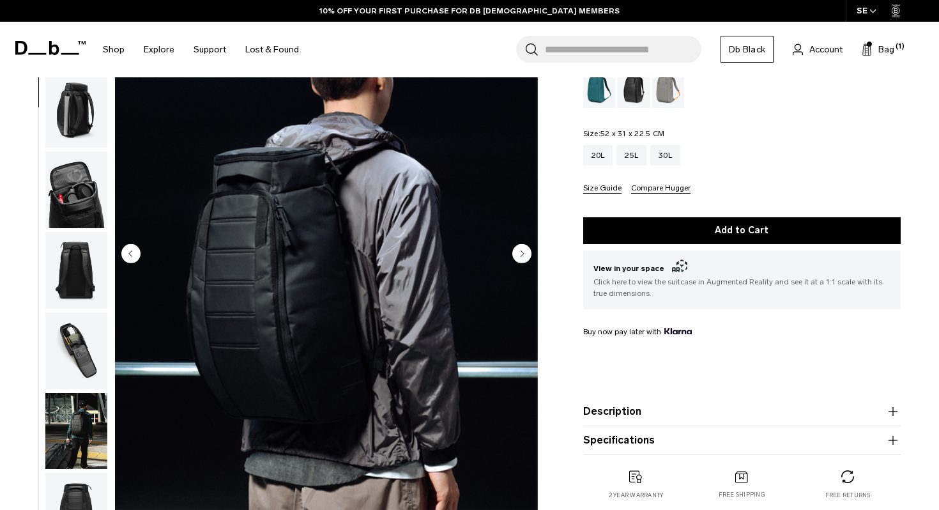
scroll to position [130, 0]
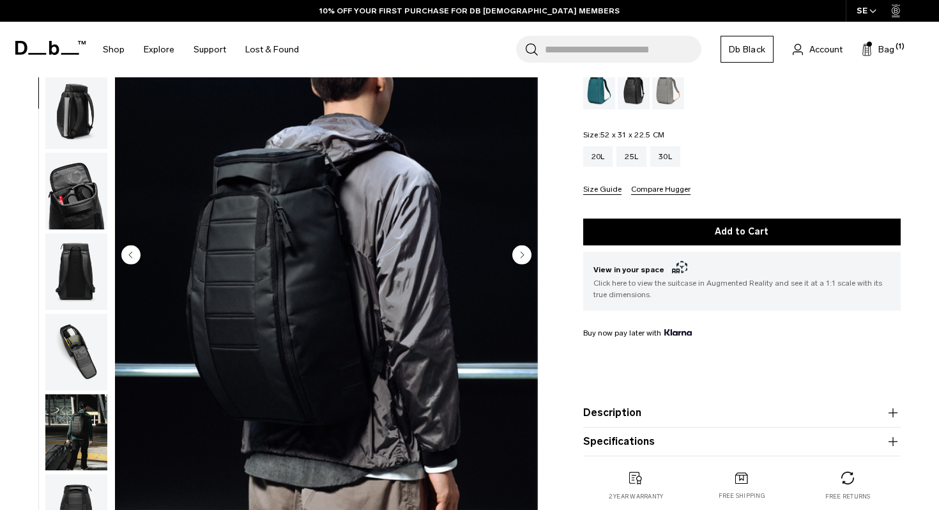
click at [75, 412] on img "button" at bounding box center [76, 432] width 62 height 77
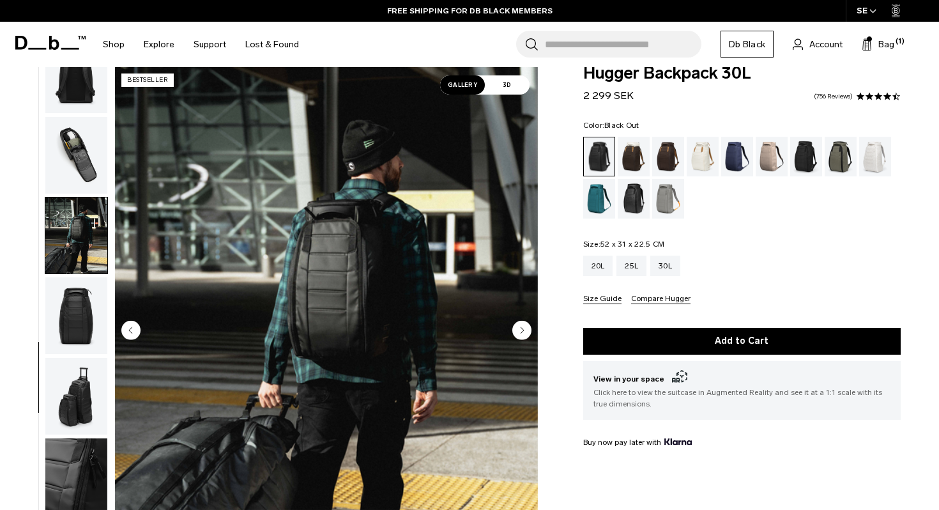
scroll to position [0, 0]
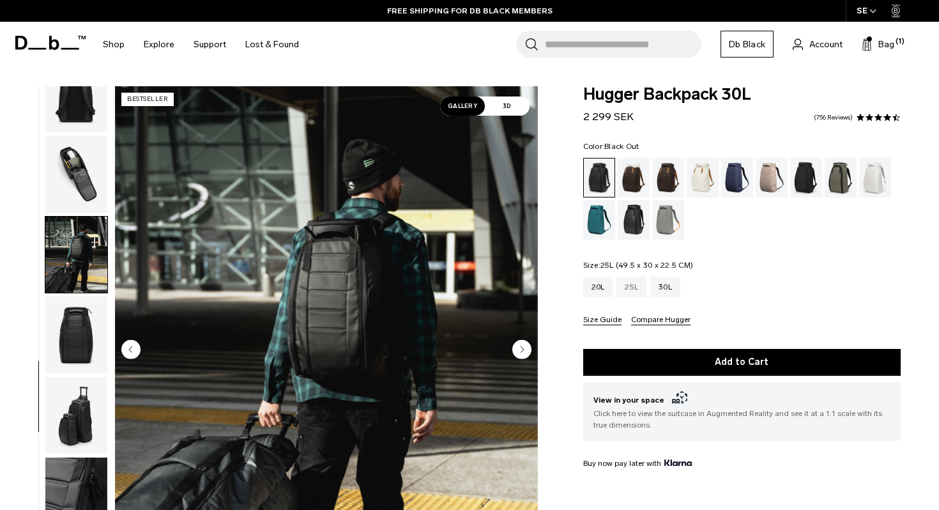
click at [640, 289] on div "25L" at bounding box center [631, 286] width 30 height 20
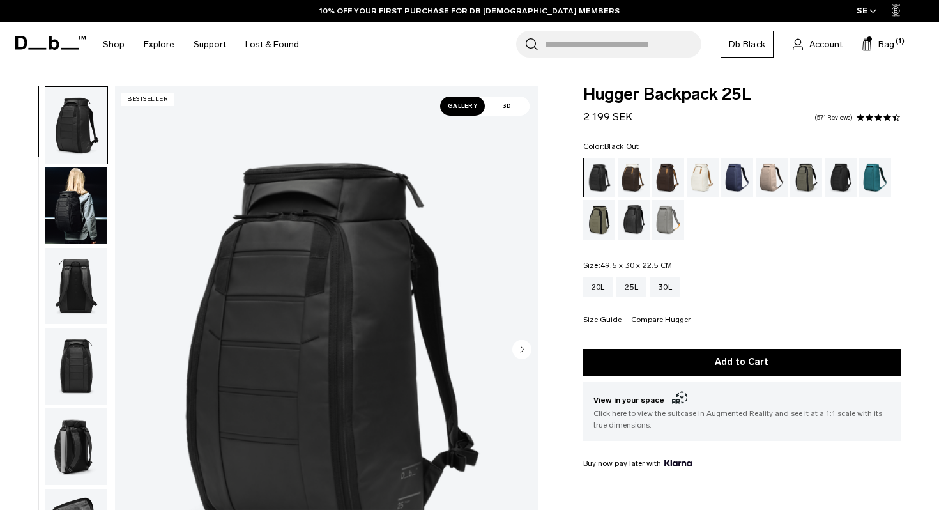
click at [83, 193] on img "button" at bounding box center [76, 205] width 62 height 77
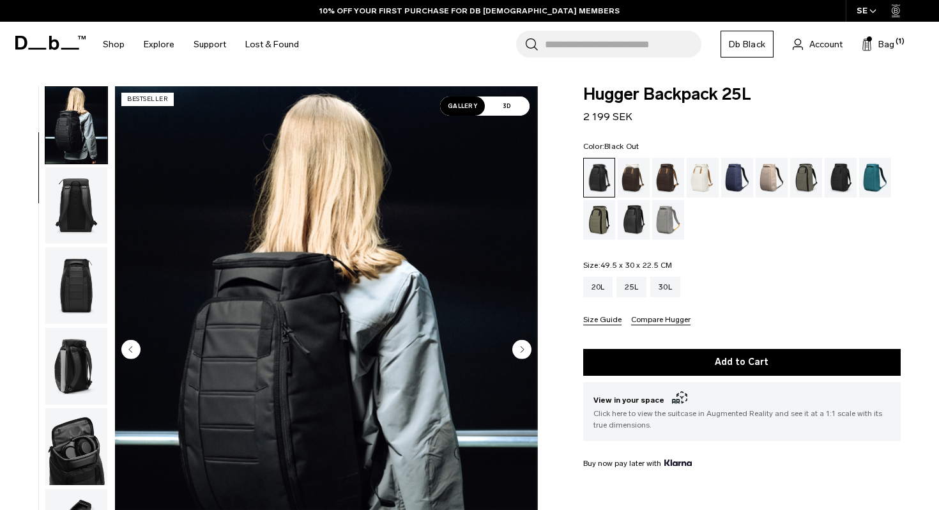
scroll to position [29, 0]
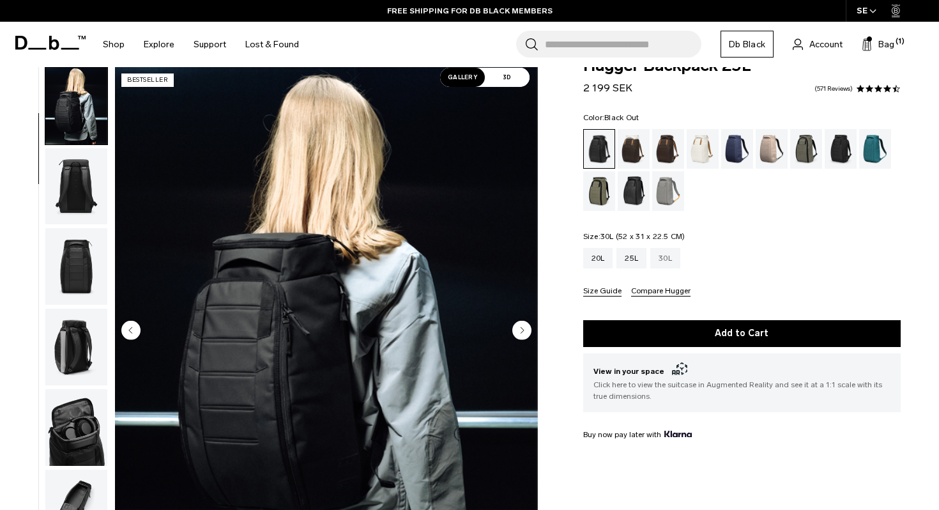
click at [661, 255] on div "30L" at bounding box center [665, 258] width 30 height 20
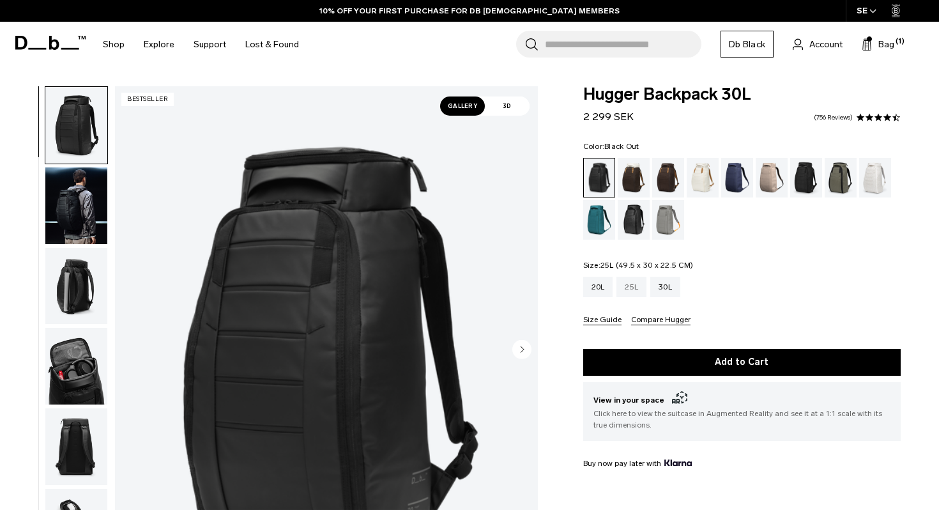
click at [635, 284] on div "25L" at bounding box center [631, 286] width 30 height 20
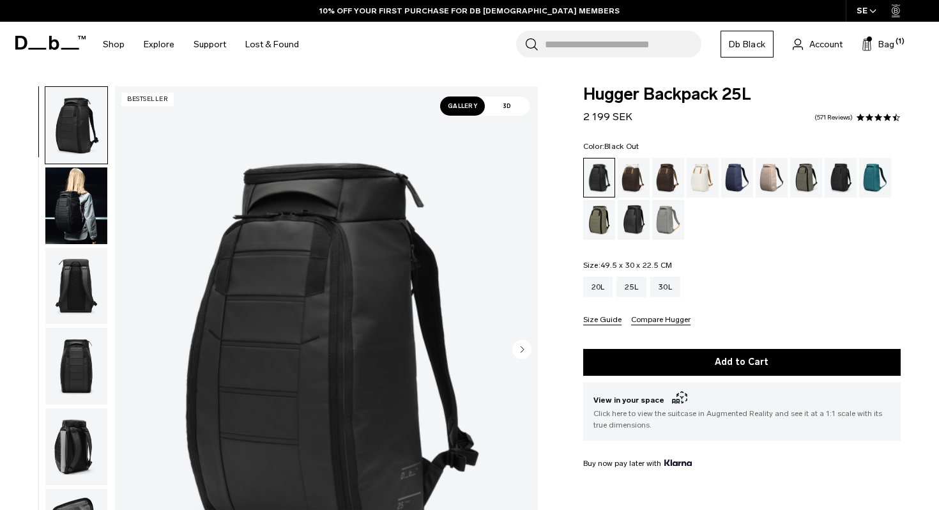
click at [77, 211] on img "button" at bounding box center [76, 205] width 62 height 77
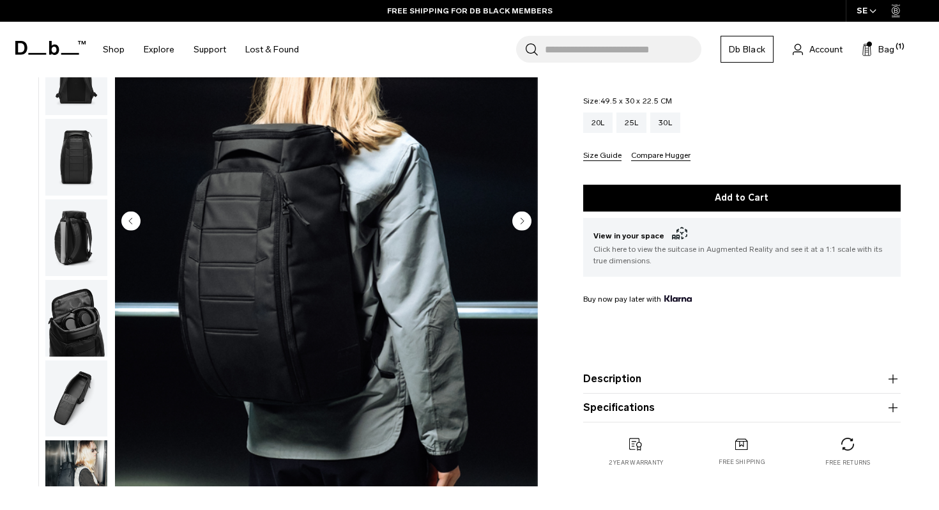
scroll to position [204, 0]
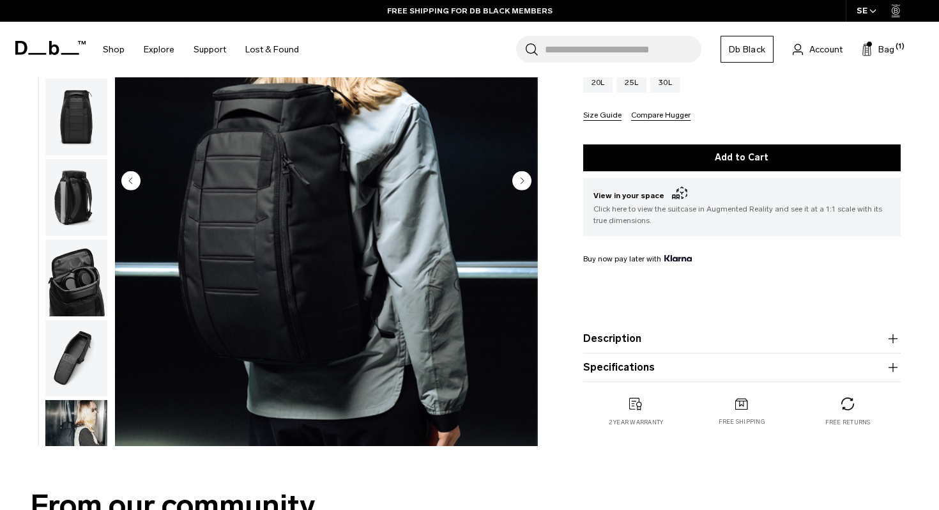
click at [515, 189] on icon "Next slide" at bounding box center [521, 179] width 19 height 19
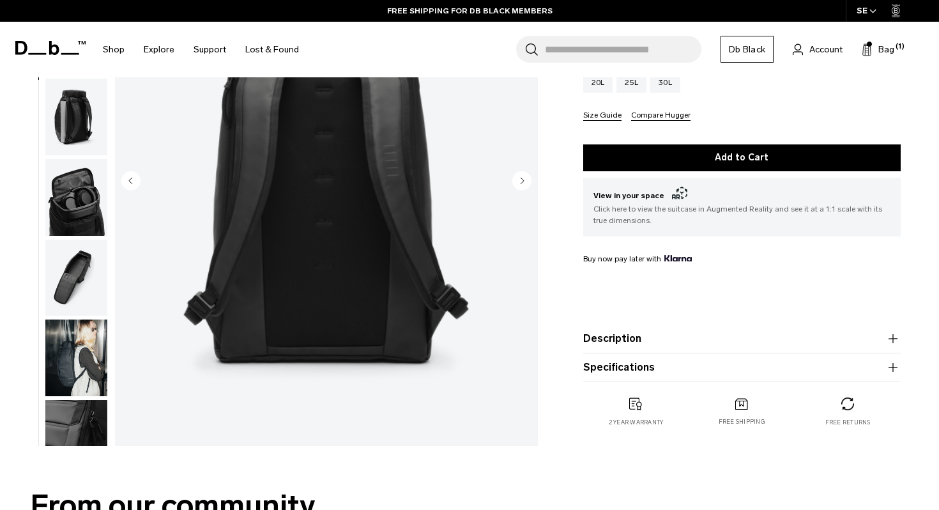
click at [515, 189] on icon "Next slide" at bounding box center [521, 179] width 19 height 19
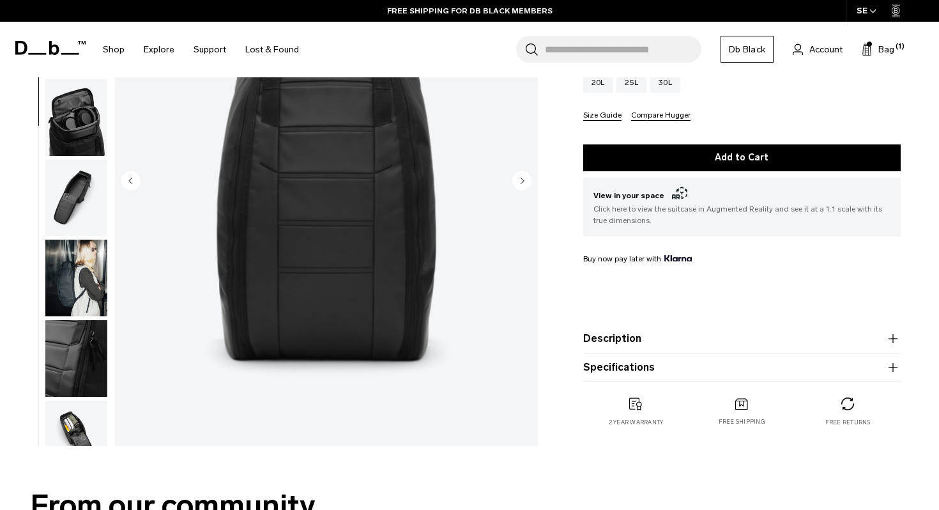
click at [515, 189] on icon "Next slide" at bounding box center [521, 179] width 19 height 19
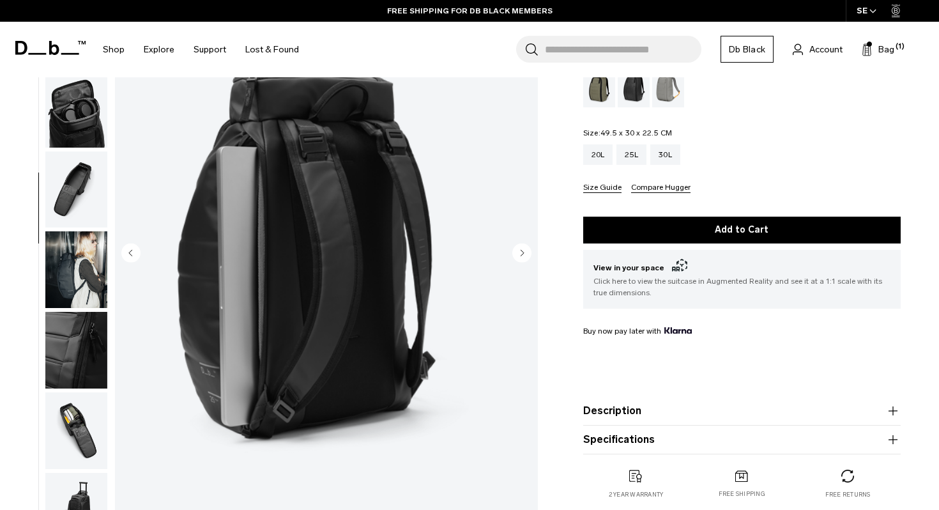
scroll to position [131, 0]
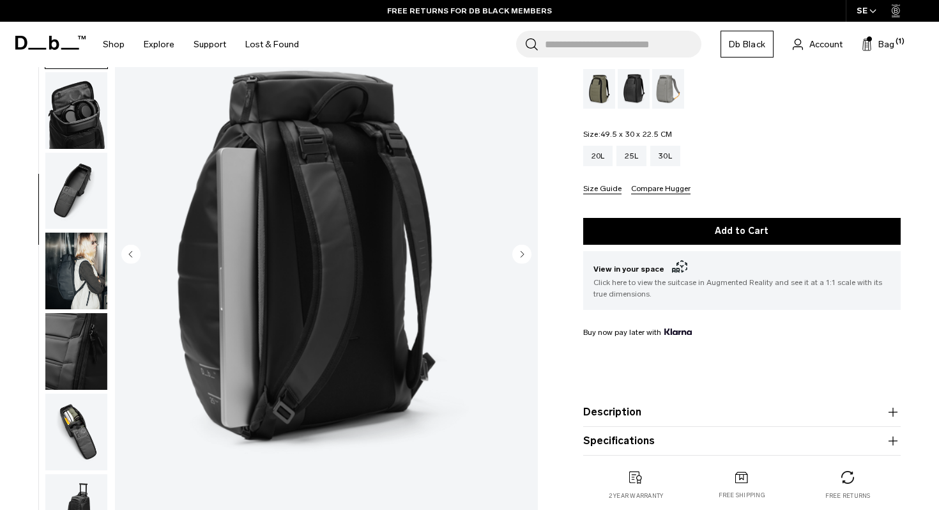
click at [525, 255] on circle "Next slide" at bounding box center [521, 253] width 19 height 19
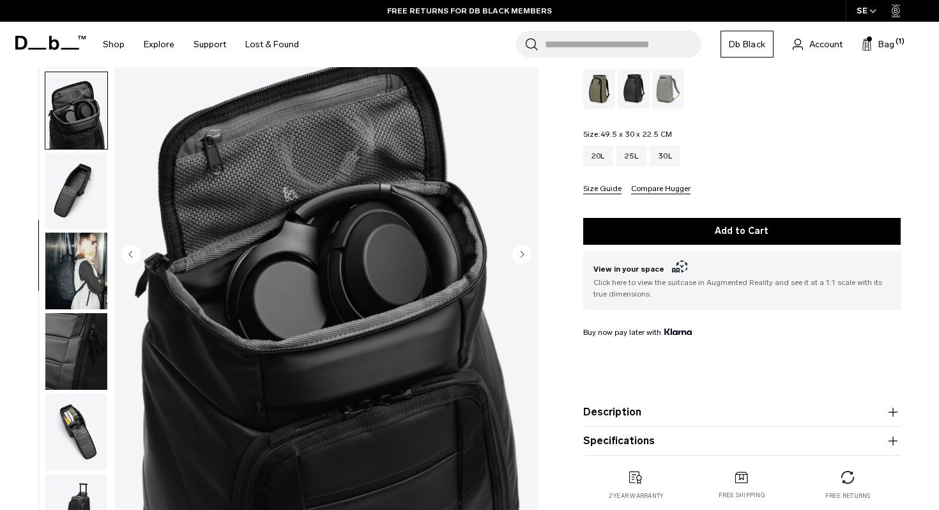
scroll to position [352, 0]
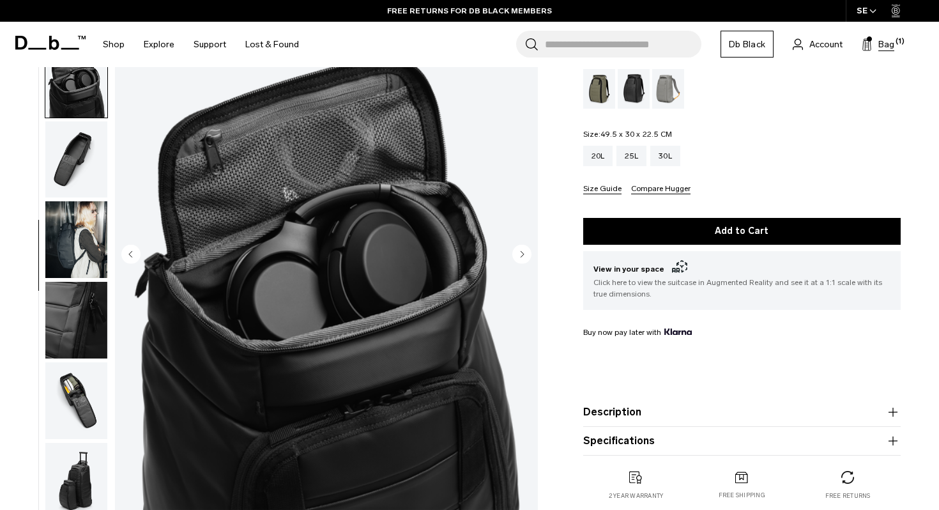
click at [891, 47] on span "Bag" at bounding box center [886, 44] width 16 height 13
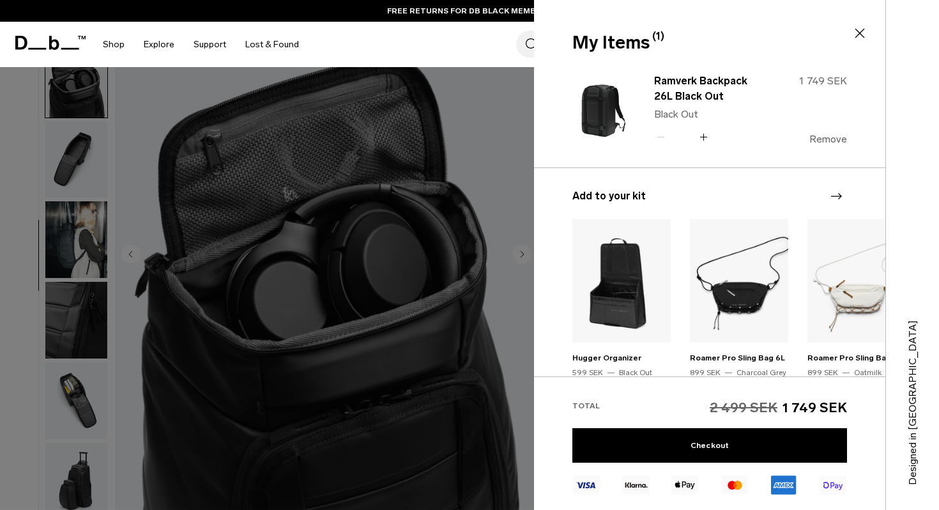
click at [824, 135] on button "Remove" at bounding box center [828, 138] width 38 height 11
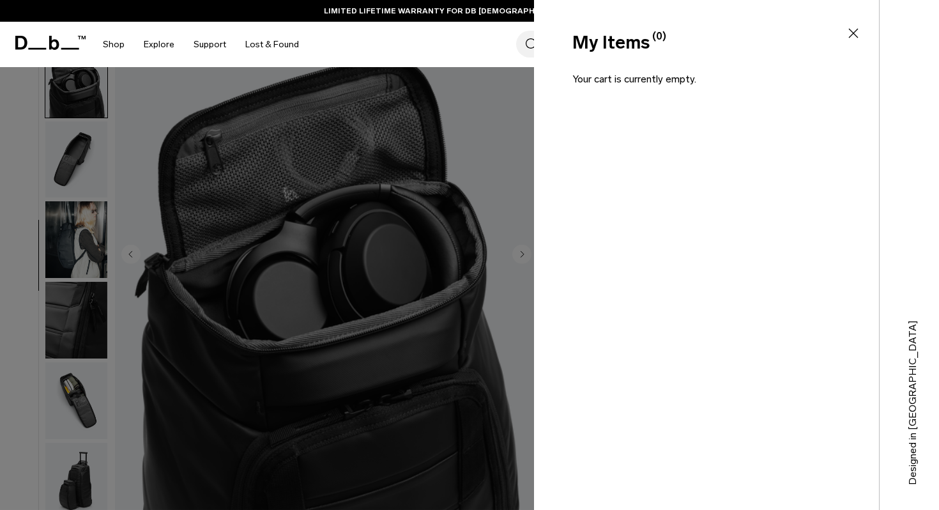
click at [856, 37] on icon at bounding box center [852, 33] width 15 height 15
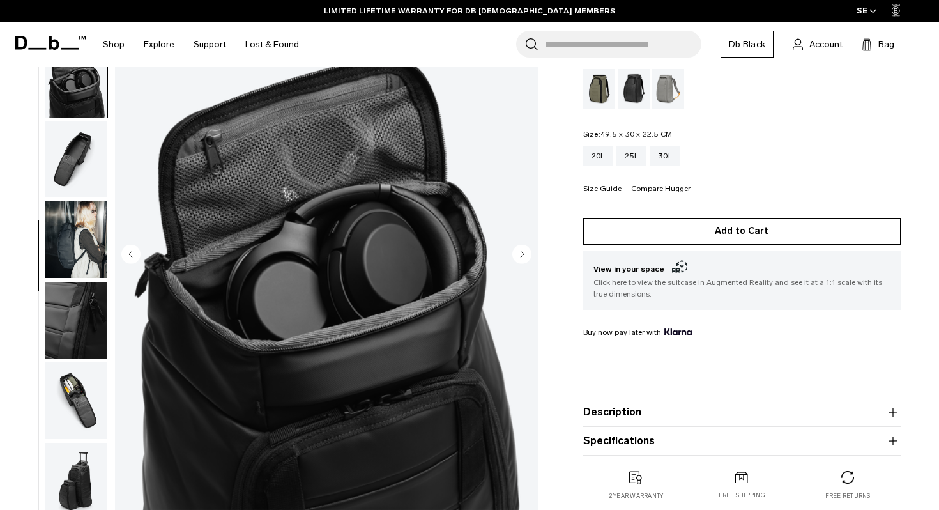
click at [815, 235] on button "Add to Cart" at bounding box center [741, 231] width 317 height 27
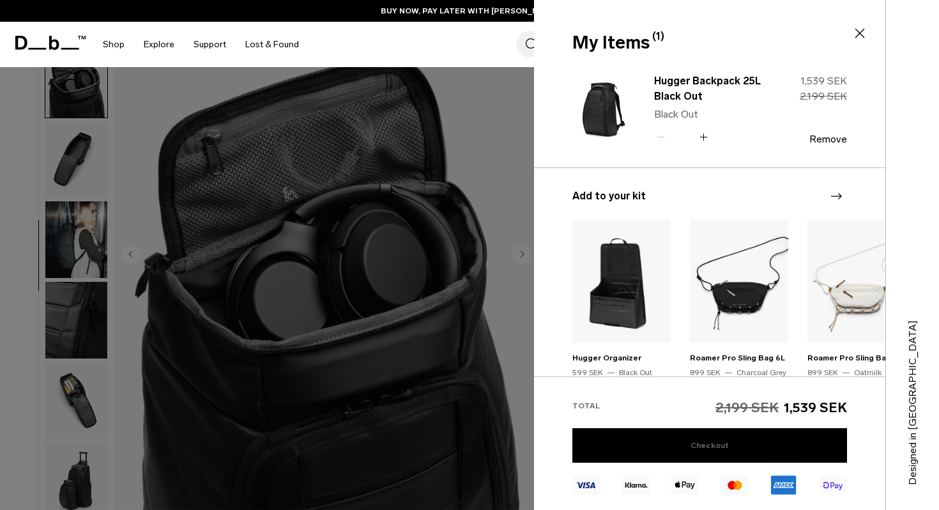
click at [754, 436] on link "Checkout" at bounding box center [709, 445] width 275 height 34
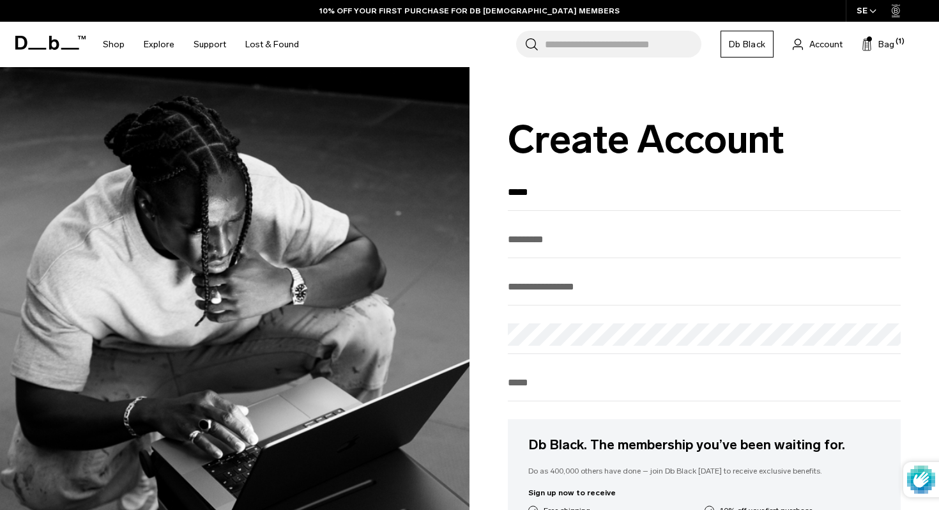
type input "*****"
click at [530, 237] on input "Last Name" at bounding box center [704, 239] width 393 height 21
type input "******"
click at [518, 287] on input "Enter your email" at bounding box center [704, 286] width 393 height 21
type input "**********"
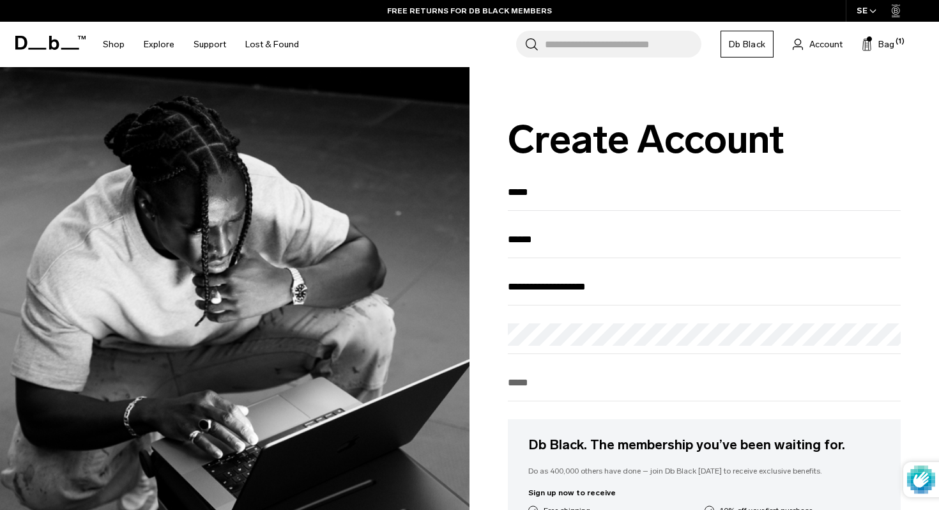
click at [531, 351] on div "Password" at bounding box center [704, 338] width 393 height 31
click at [544, 388] on input "Phone" at bounding box center [704, 382] width 393 height 21
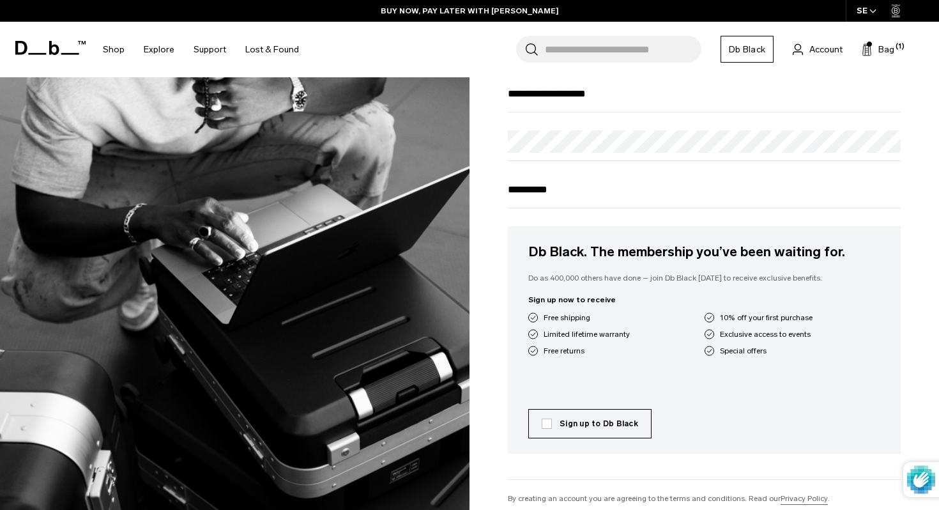
scroll to position [195, 0]
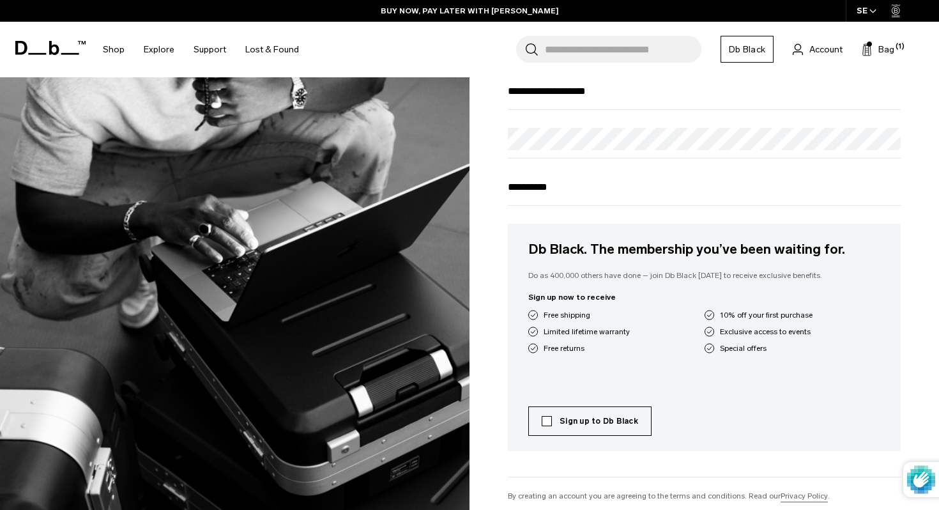
type input "**********"
click at [580, 427] on label "Sign up to Db Black" at bounding box center [589, 420] width 96 height 11
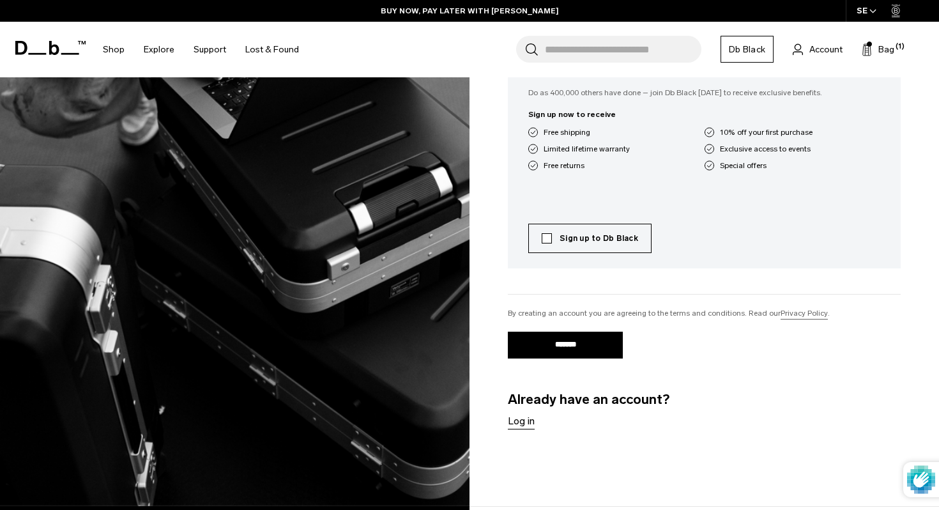
scroll to position [389, 0]
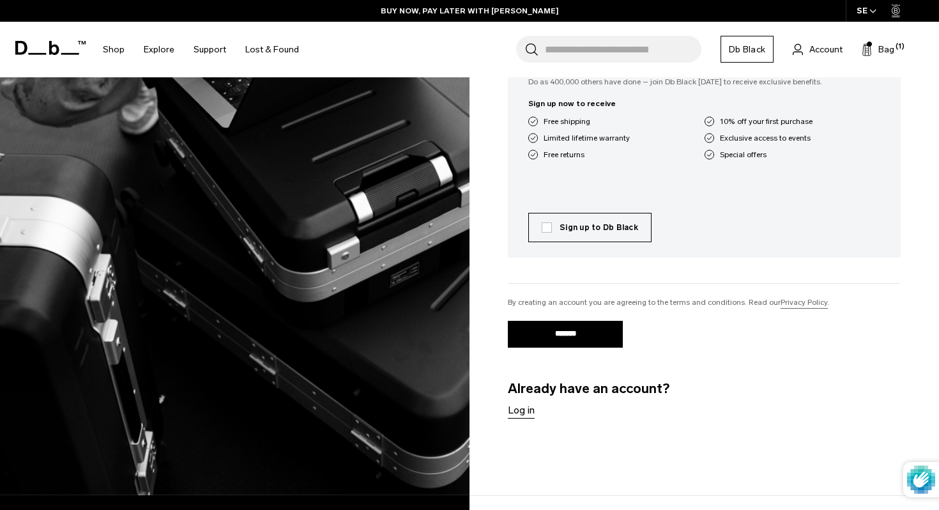
click at [571, 345] on input "*******" at bounding box center [565, 334] width 115 height 27
